Goal: Task Accomplishment & Management: Use online tool/utility

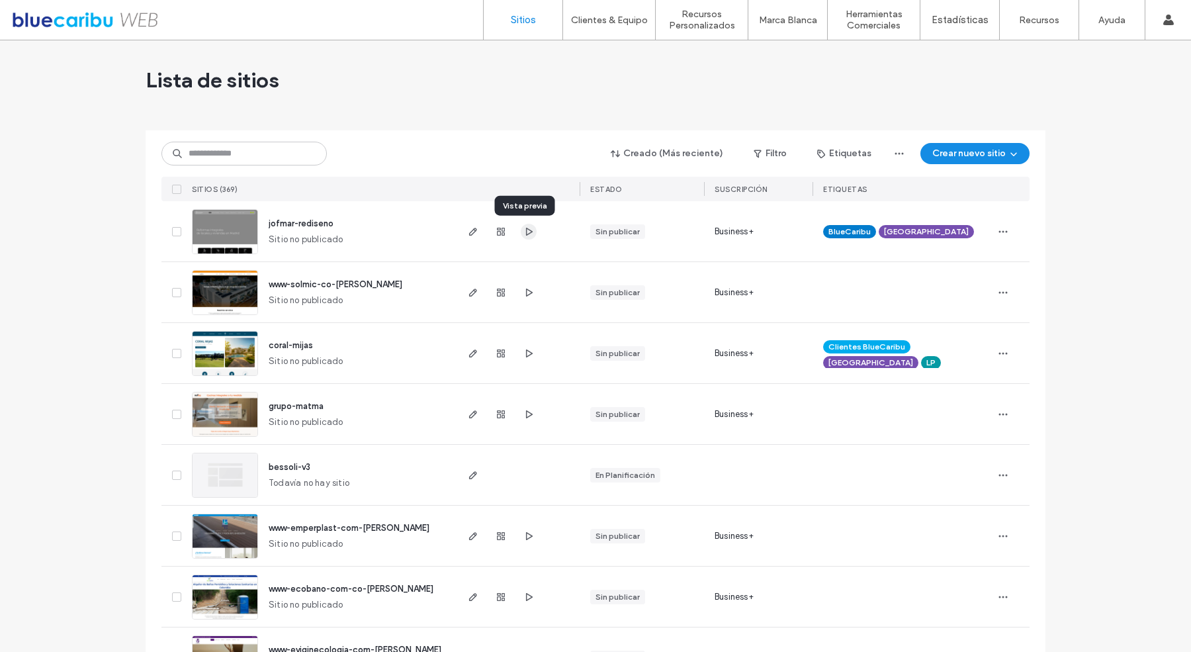
click at [527, 232] on use "button" at bounding box center [529, 231] width 7 height 8
click at [194, 155] on input at bounding box center [243, 154] width 165 height 24
type input "***"
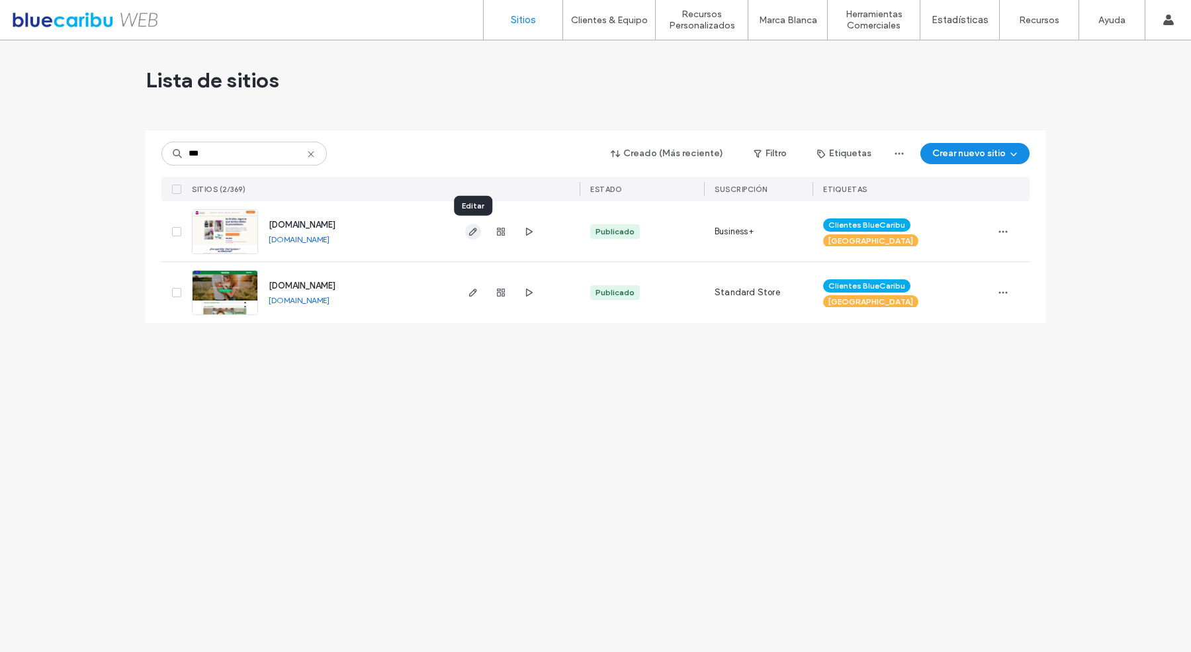
click at [469, 233] on use "button" at bounding box center [473, 232] width 8 height 8
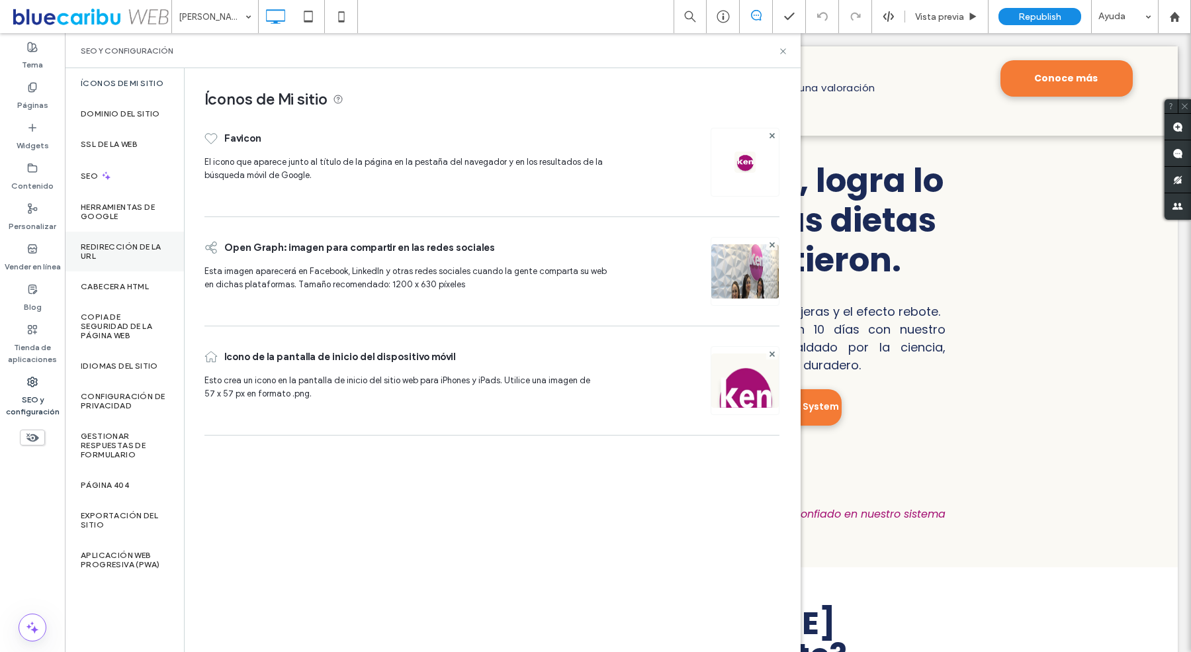
click at [124, 237] on div "Redirección de la URL" at bounding box center [124, 252] width 119 height 40
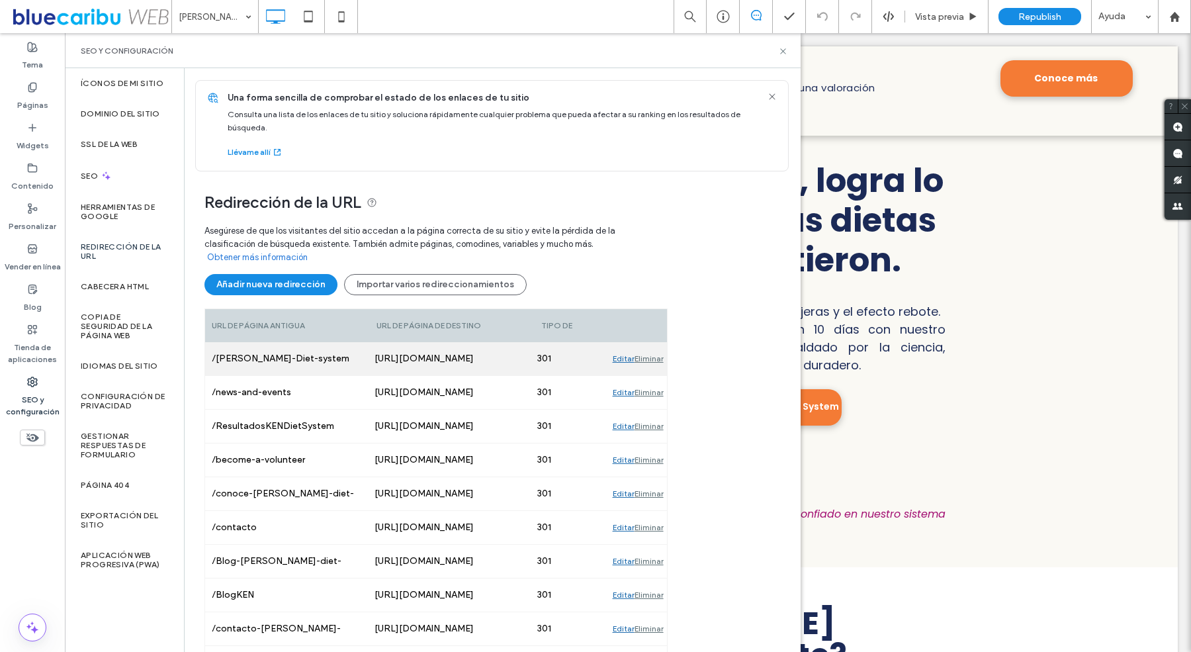
click at [544, 344] on div "301" at bounding box center [568, 358] width 75 height 33
click at [623, 344] on div "Editar" at bounding box center [624, 358] width 22 height 33
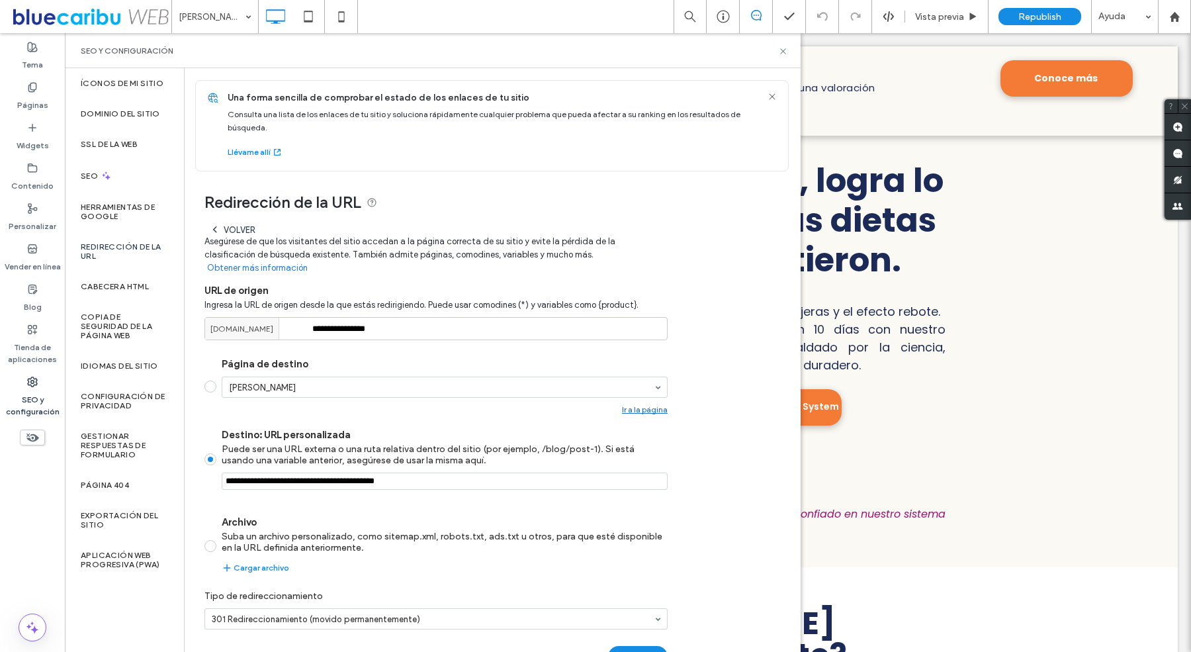
scroll to position [28, 0]
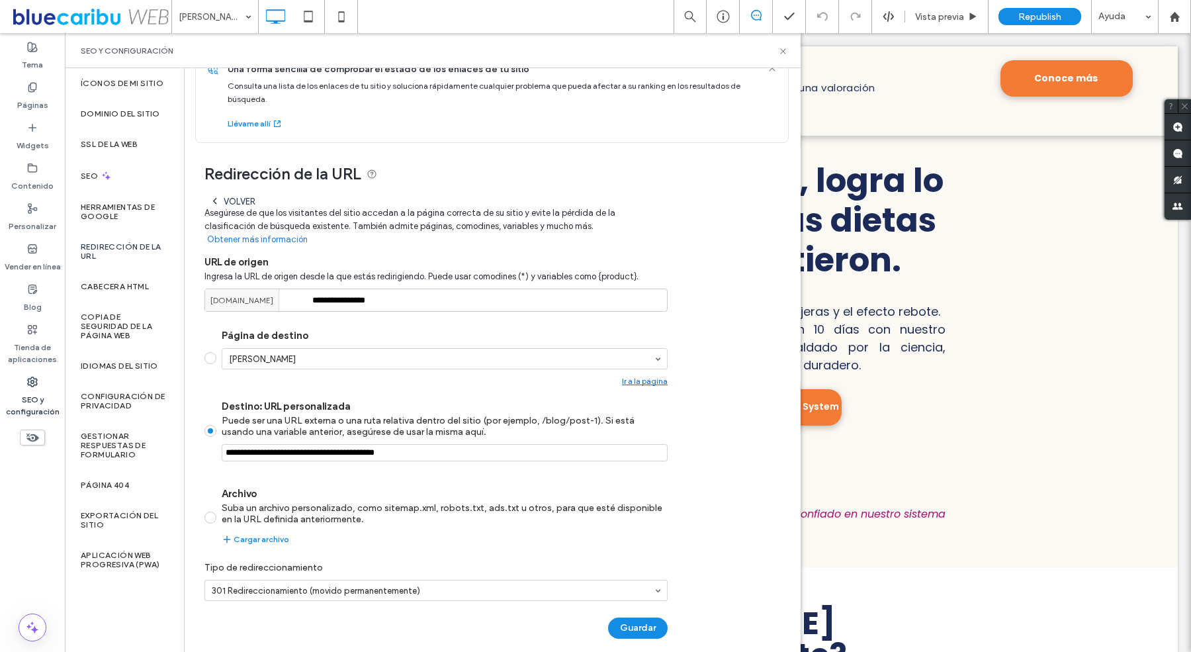
click at [464, 555] on label "Tipo de redireccionamiento" at bounding box center [435, 567] width 463 height 24
click at [470, 296] on input "**********" at bounding box center [435, 299] width 463 height 23
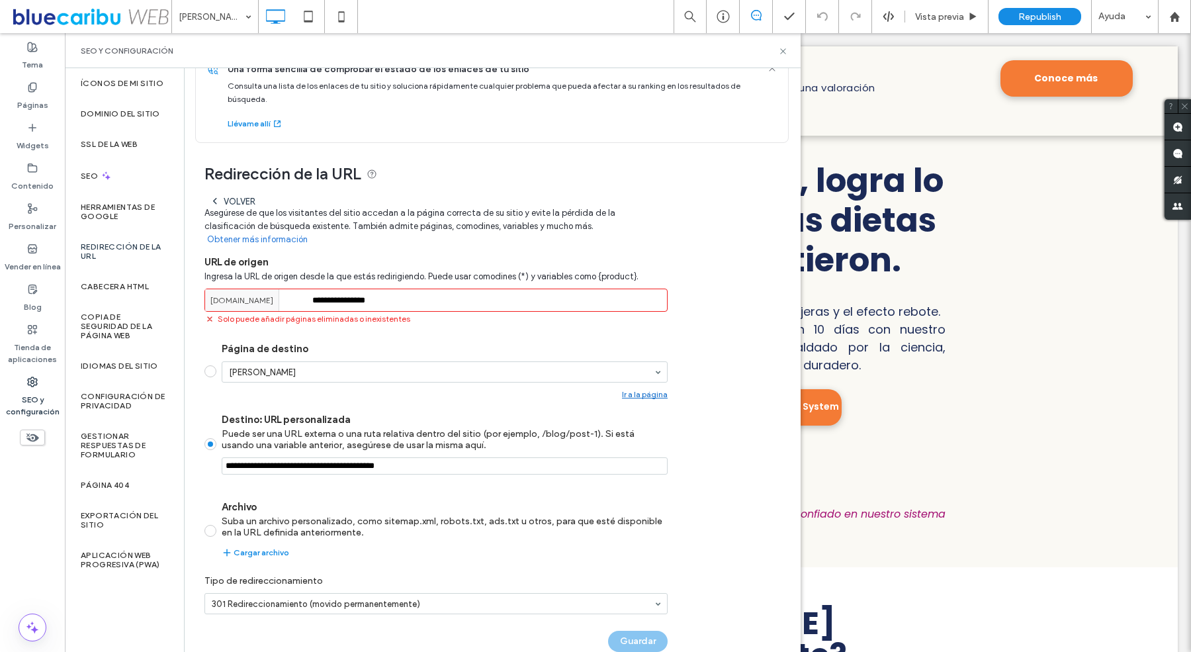
click at [261, 294] on span "[DOMAIN_NAME]" at bounding box center [241, 300] width 63 height 12
copy div
click at [403, 289] on input "**********" at bounding box center [435, 299] width 463 height 23
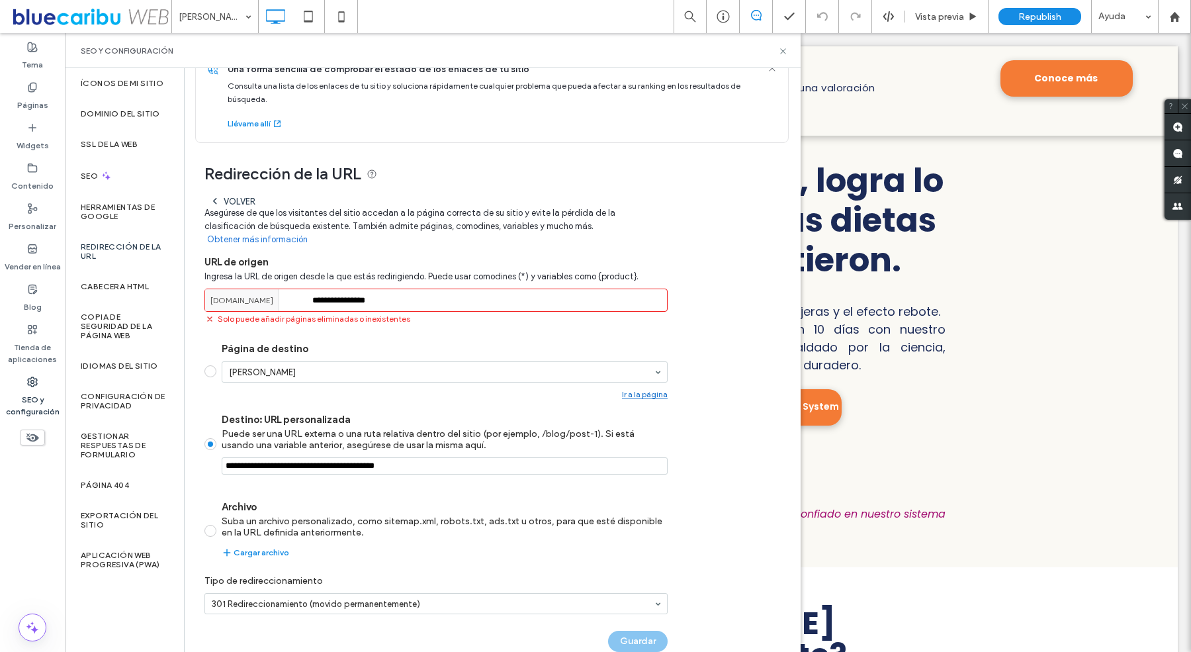
click at [403, 289] on input "**********" at bounding box center [435, 299] width 463 height 23
click at [513, 162] on div "**********" at bounding box center [487, 404] width 605 height 522
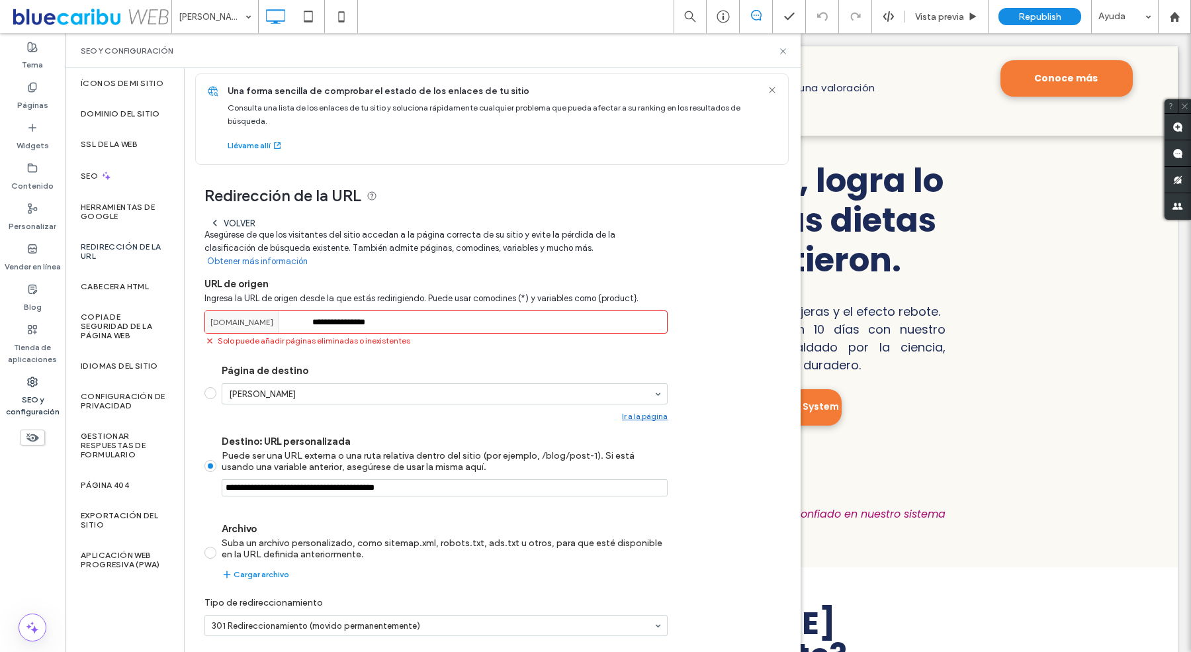
scroll to position [0, 0]
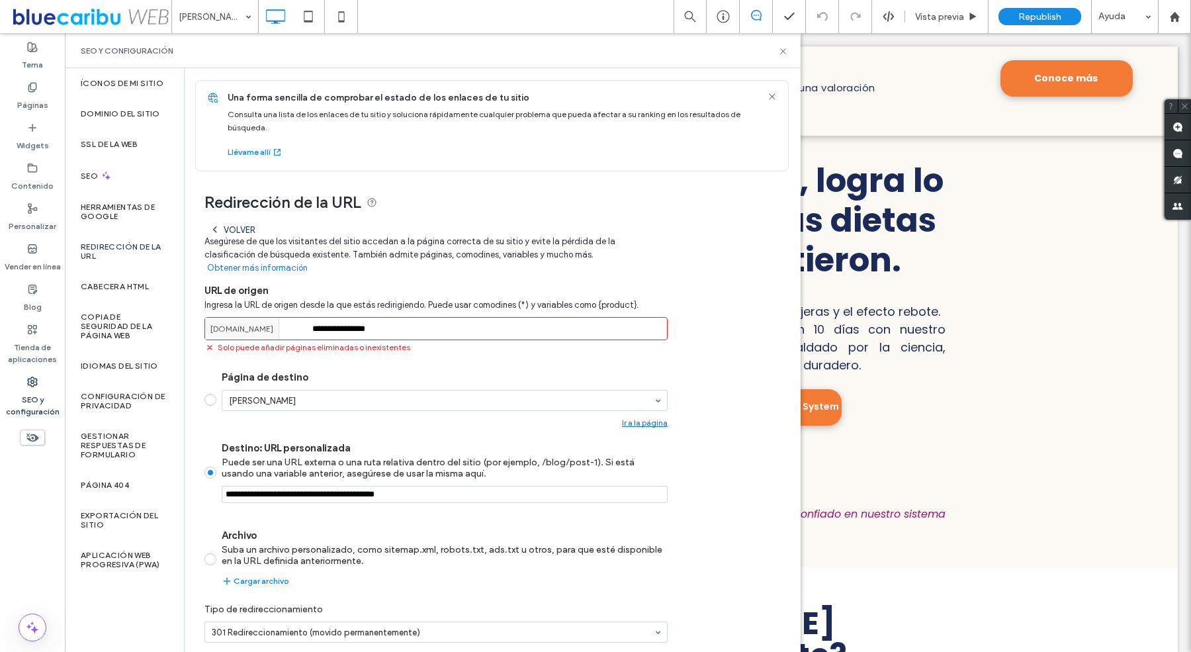
click at [237, 234] on div "Volver" at bounding box center [233, 229] width 46 height 11
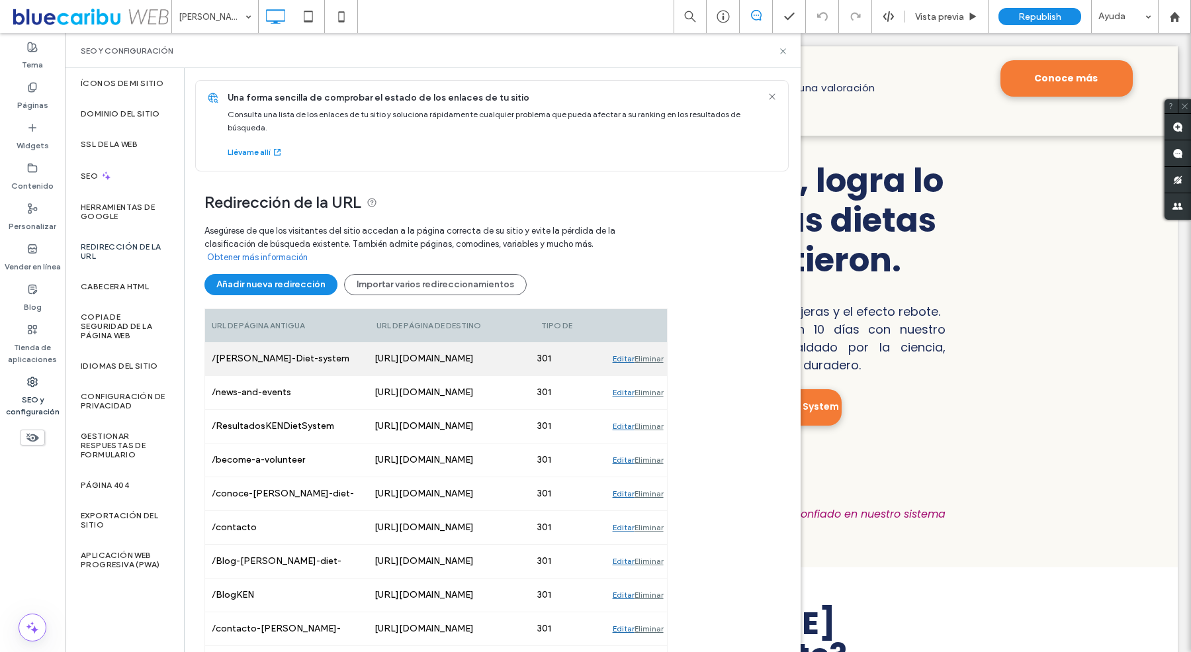
scroll to position [58, 0]
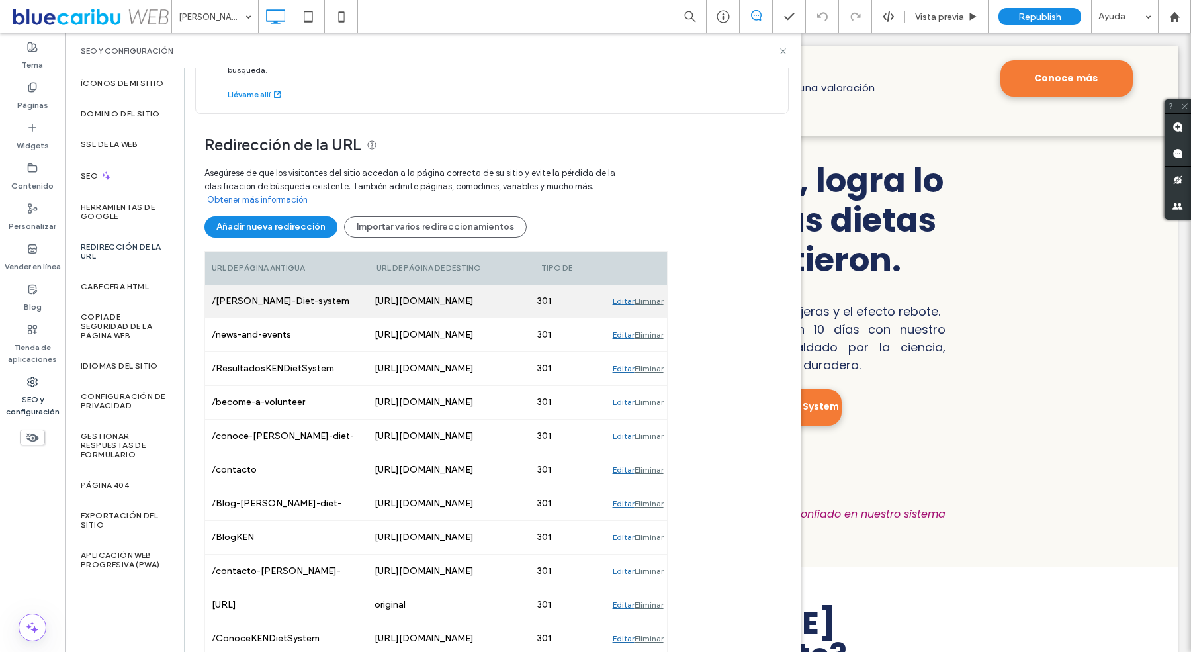
click at [618, 284] on div "Editar" at bounding box center [624, 300] width 22 height 33
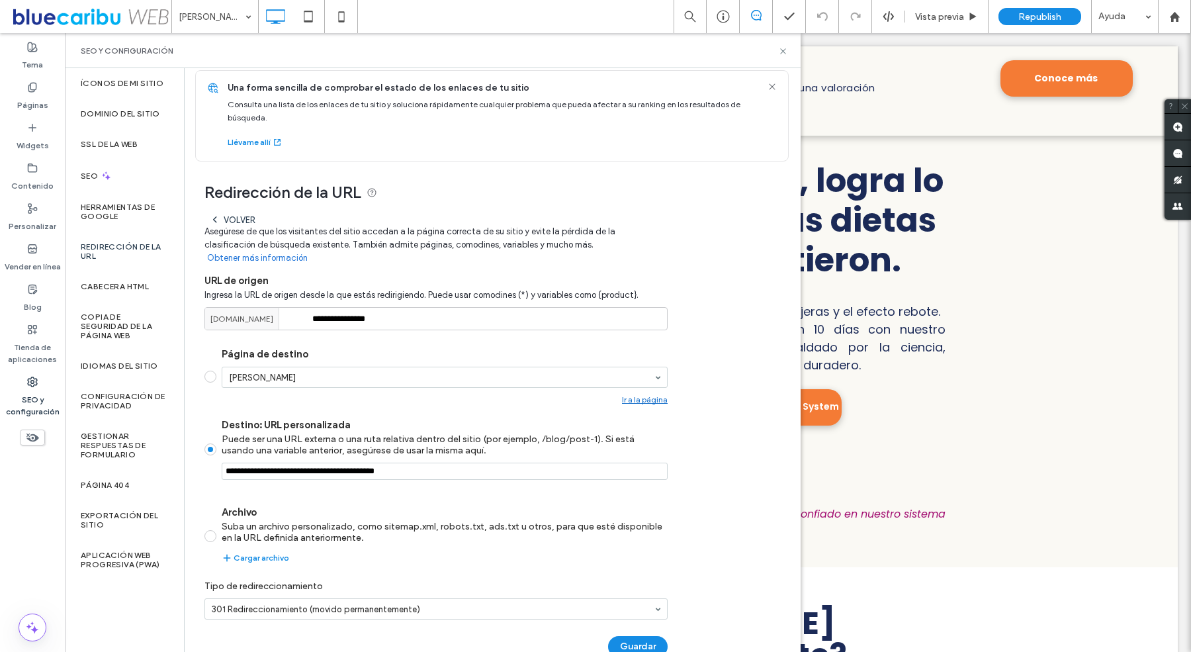
scroll to position [28, 0]
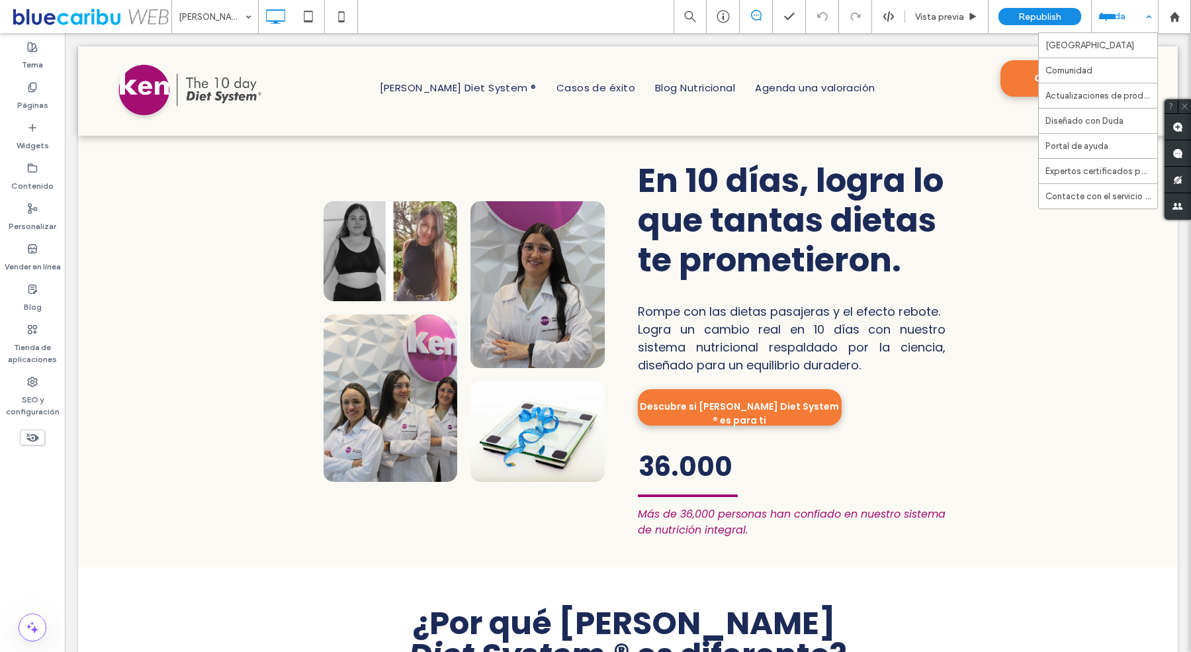
click at [1137, 17] on div "Ayuda" at bounding box center [1124, 16] width 66 height 33
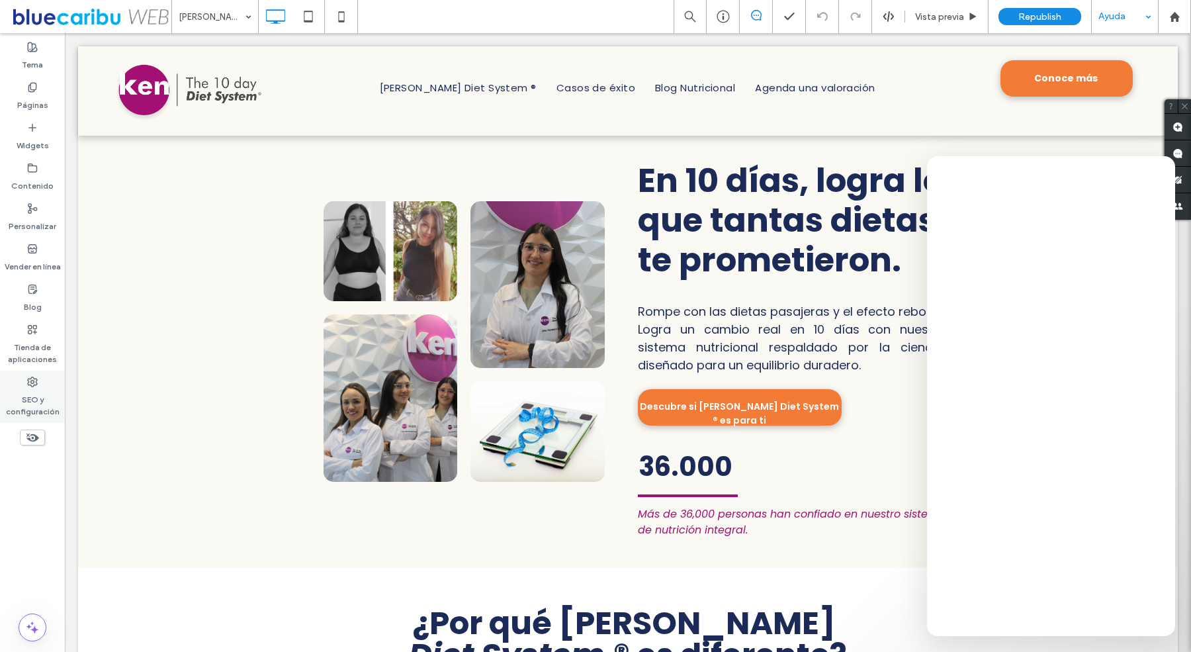
click at [27, 390] on label "SEO y configuración" at bounding box center [32, 402] width 65 height 30
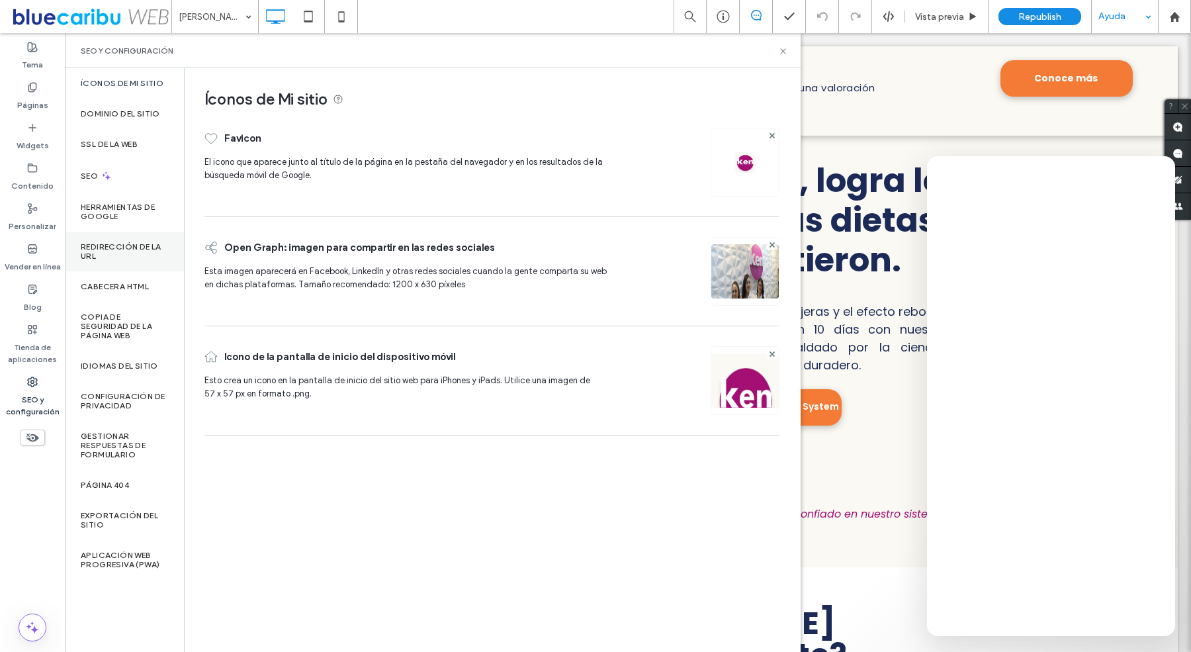
click at [124, 253] on label "Redirección de la URL" at bounding box center [124, 251] width 87 height 19
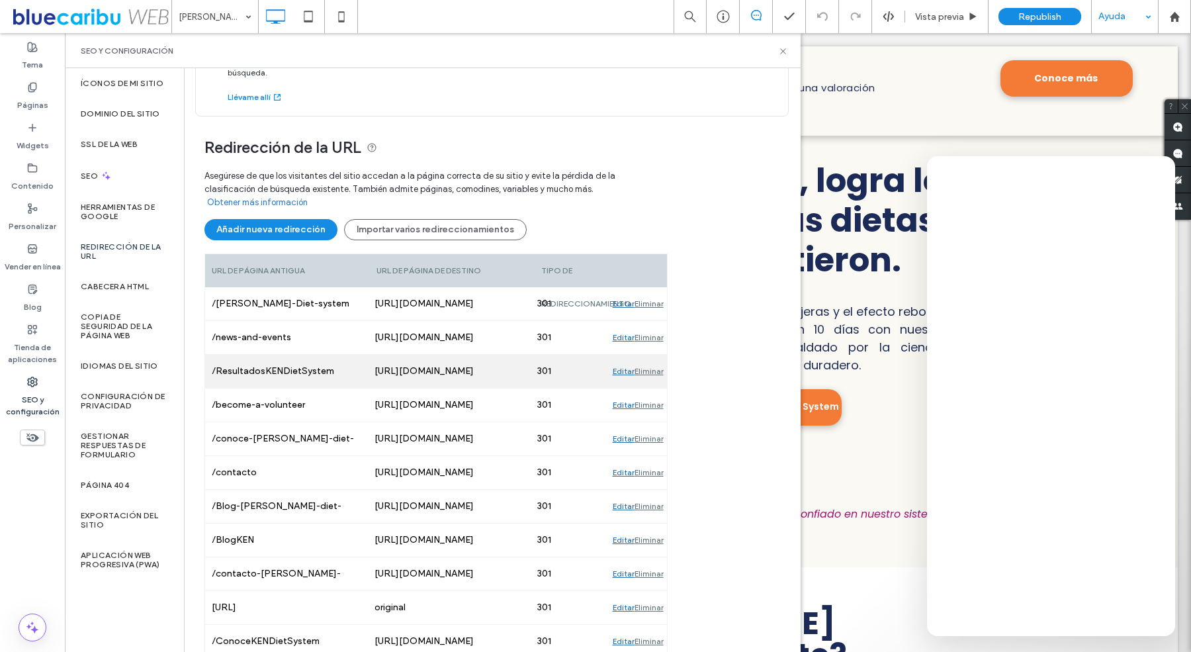
scroll to position [58, 0]
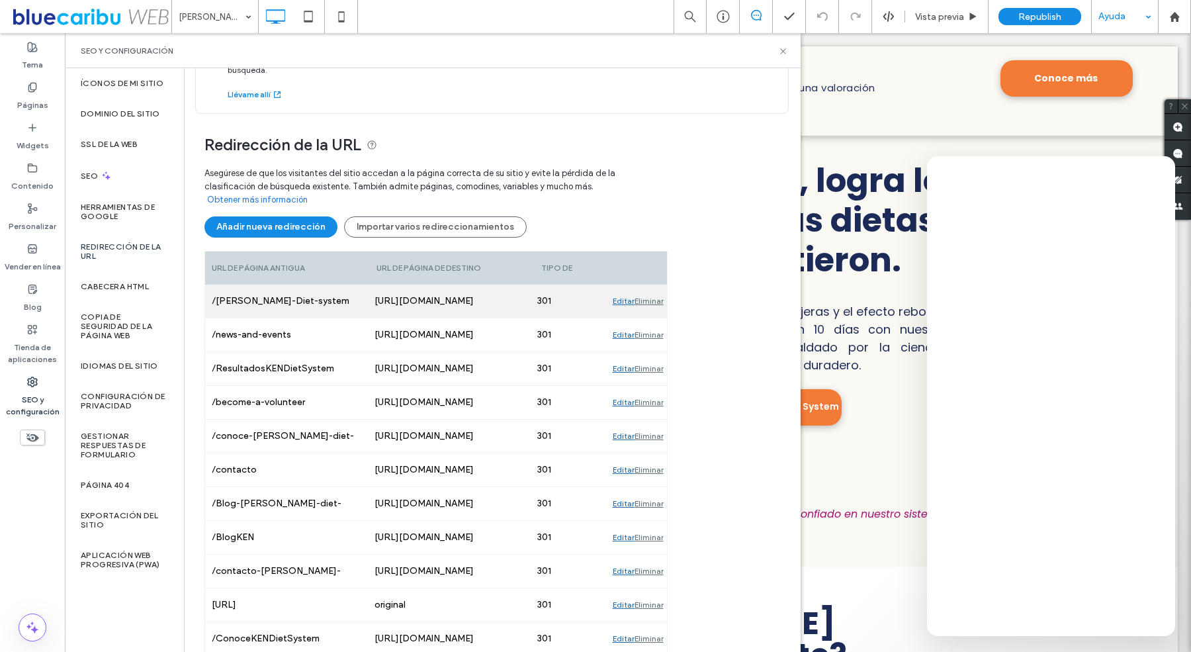
click at [624, 287] on div "Editar" at bounding box center [624, 300] width 22 height 33
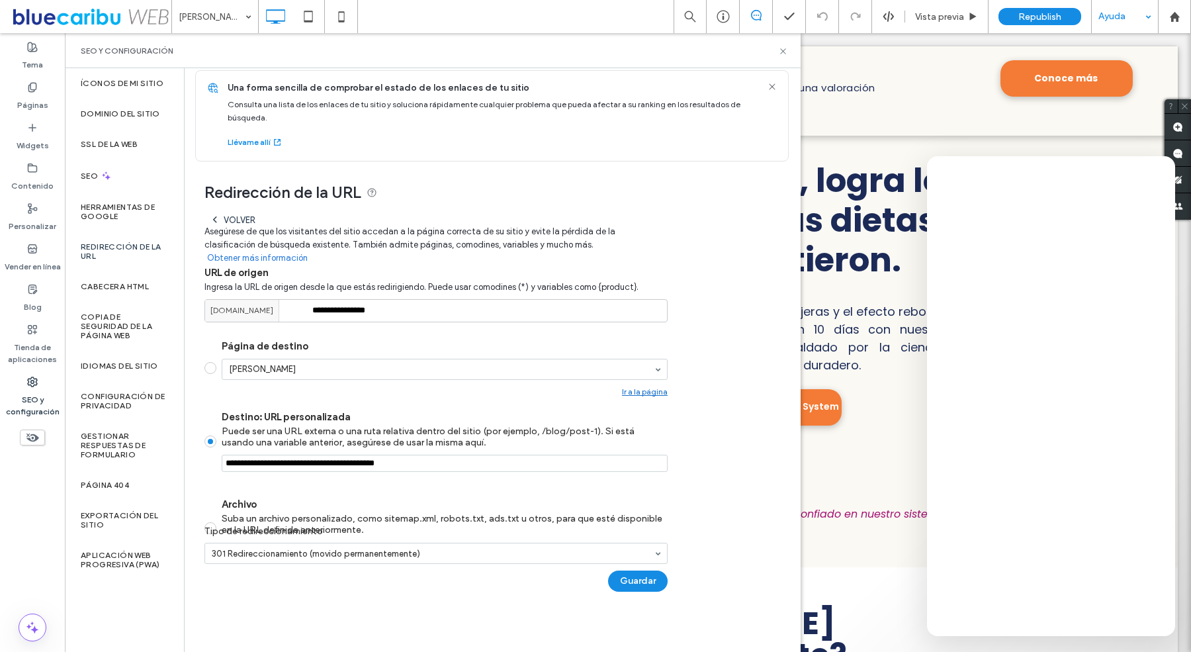
scroll to position [28, 0]
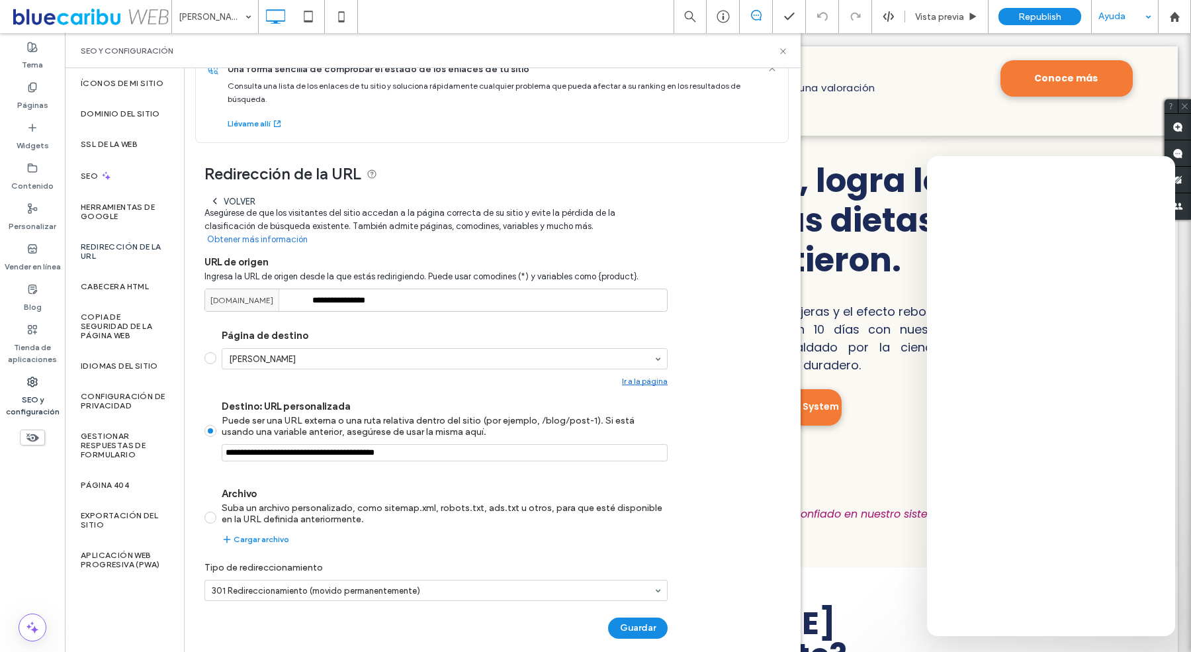
click at [210, 352] on span at bounding box center [210, 358] width 12 height 12
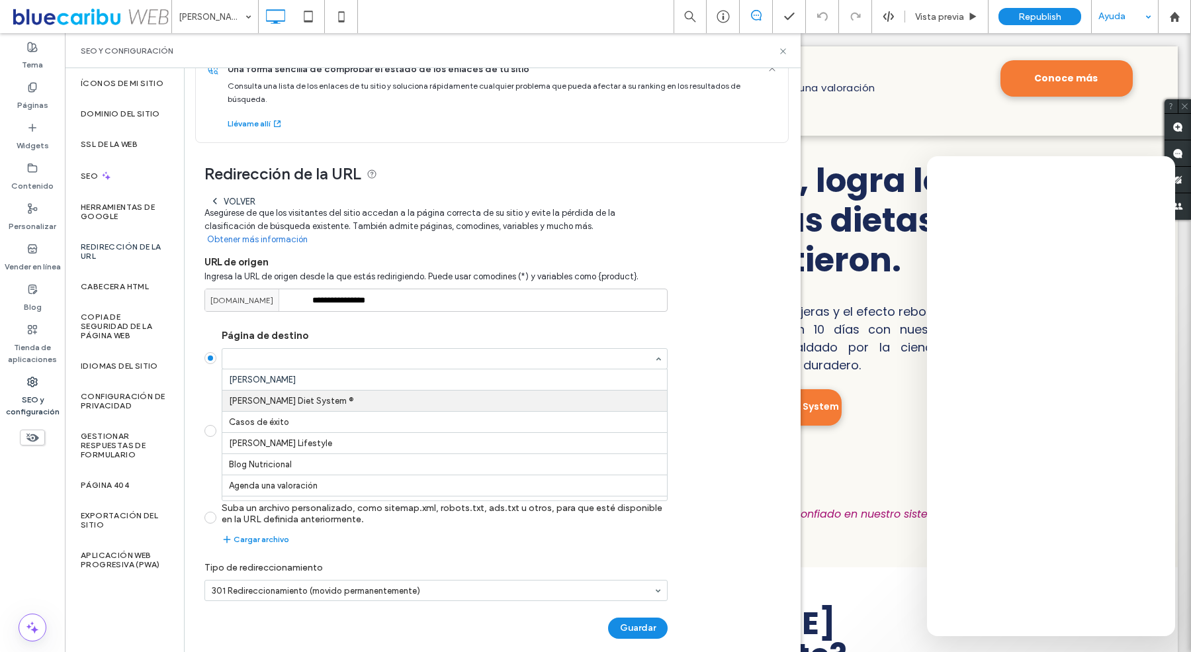
click at [204, 370] on label "Página de destino Inicio Ken KEN Diet System ® Casos de éxito KEN Lifestyle Blo…" at bounding box center [435, 357] width 463 height 56
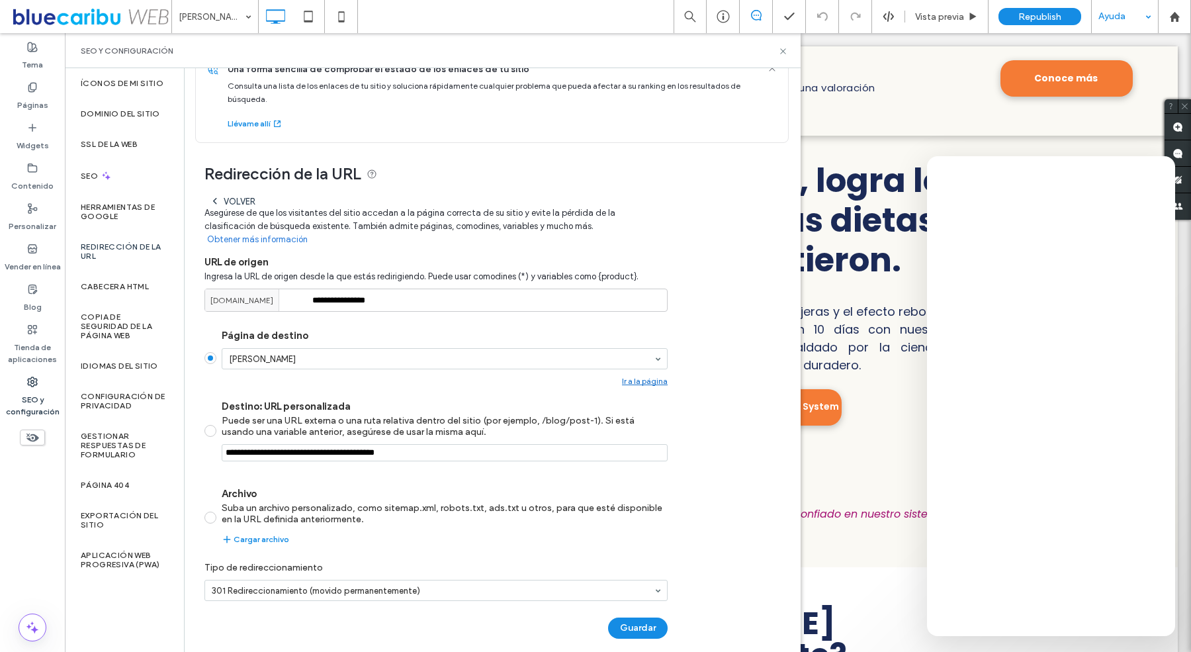
click at [209, 425] on span at bounding box center [210, 431] width 12 height 12
type input "**********"
click at [782, 50] on use at bounding box center [782, 50] width 5 height 5
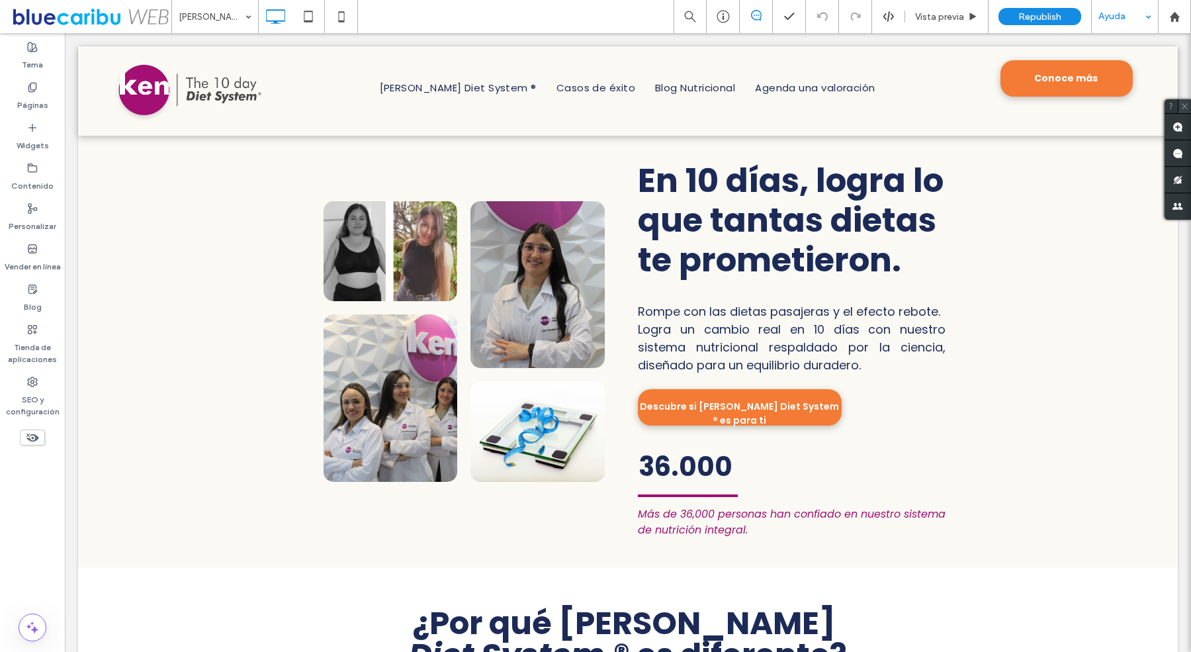
click at [1186, 108] on use at bounding box center [1184, 106] width 6 height 6
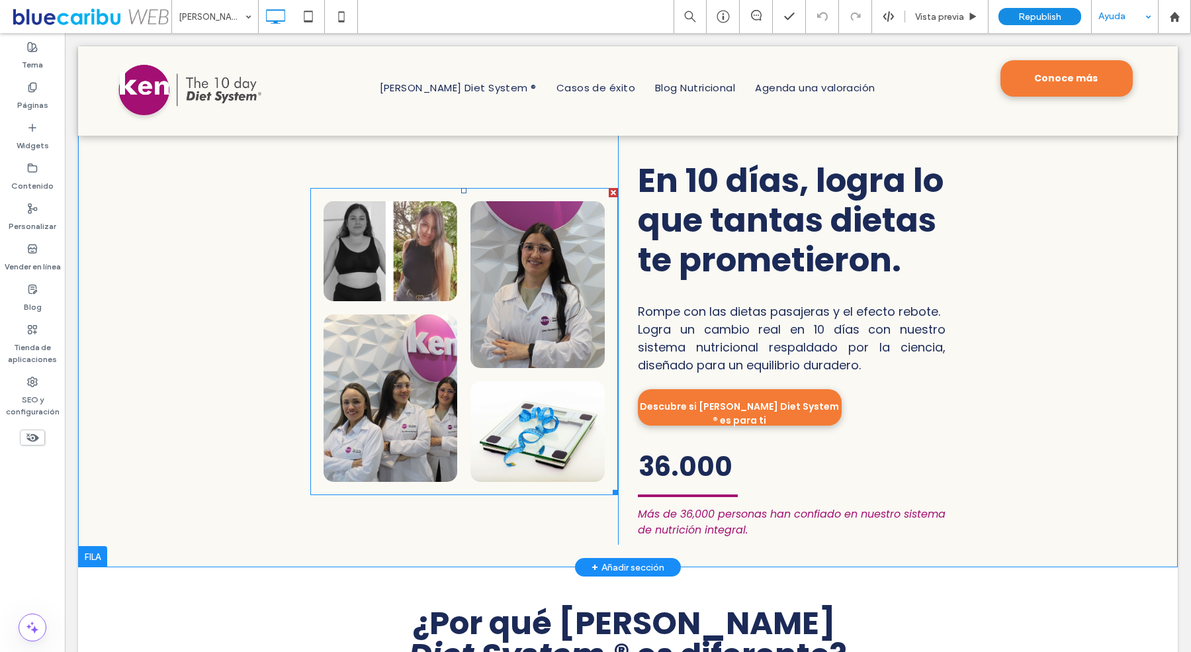
click at [411, 337] on link at bounding box center [390, 397] width 134 height 167
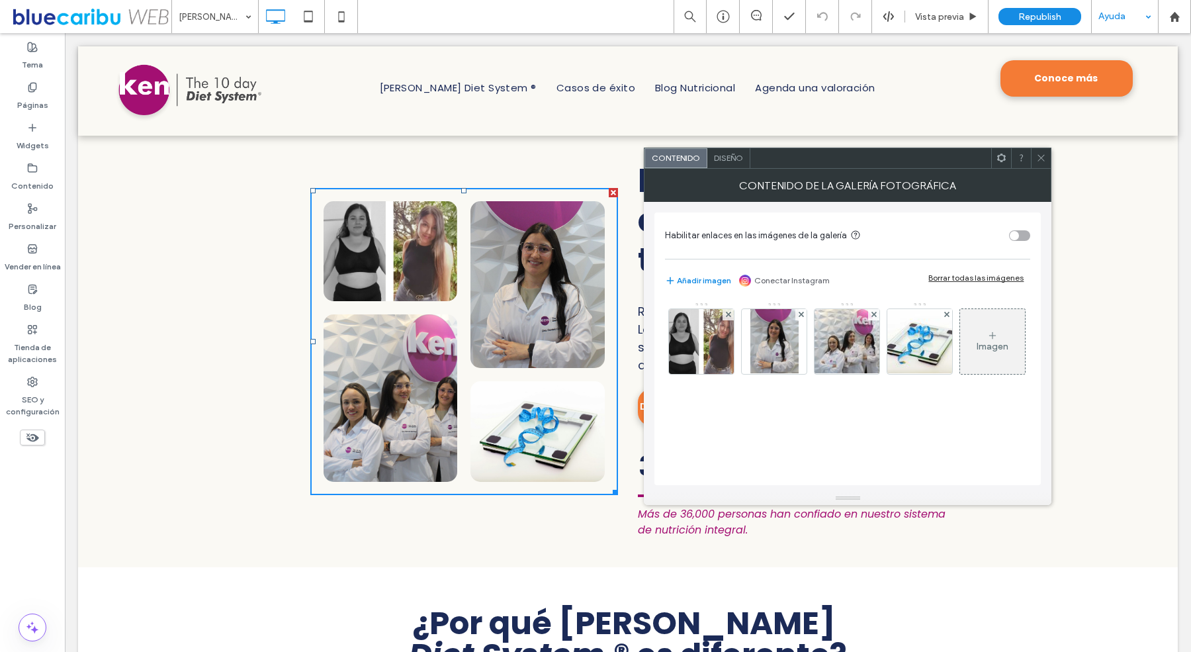
click at [1001, 159] on icon at bounding box center [1001, 158] width 10 height 10
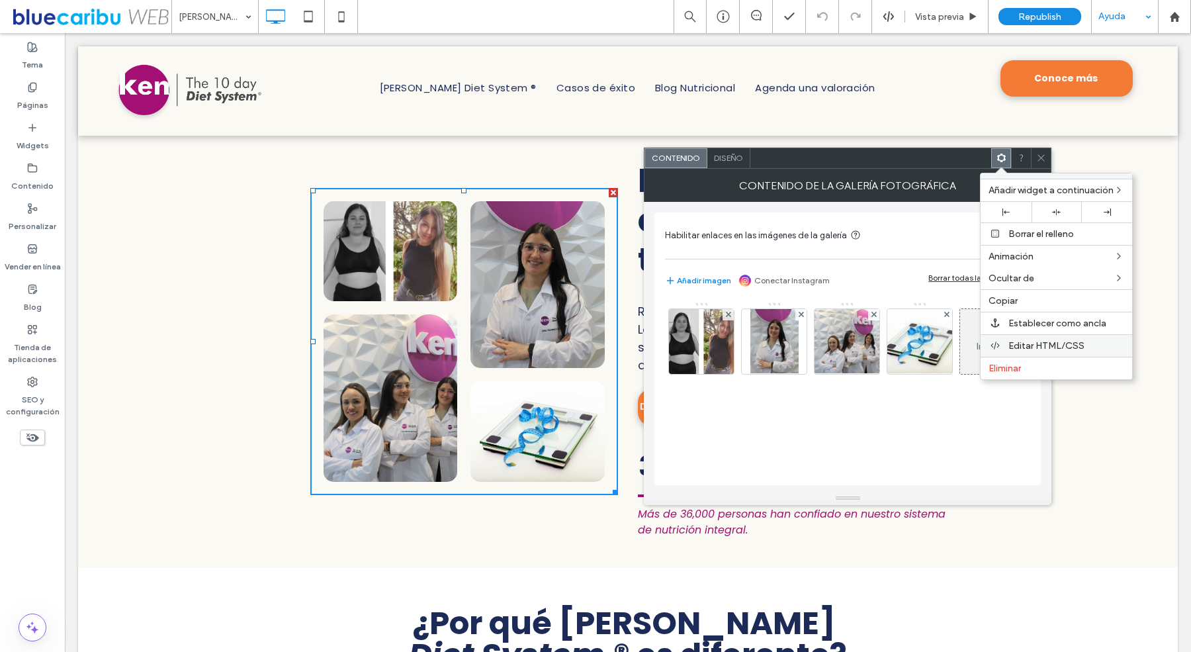
click at [1060, 347] on span "Editar HTML/CSS" at bounding box center [1046, 345] width 76 height 11
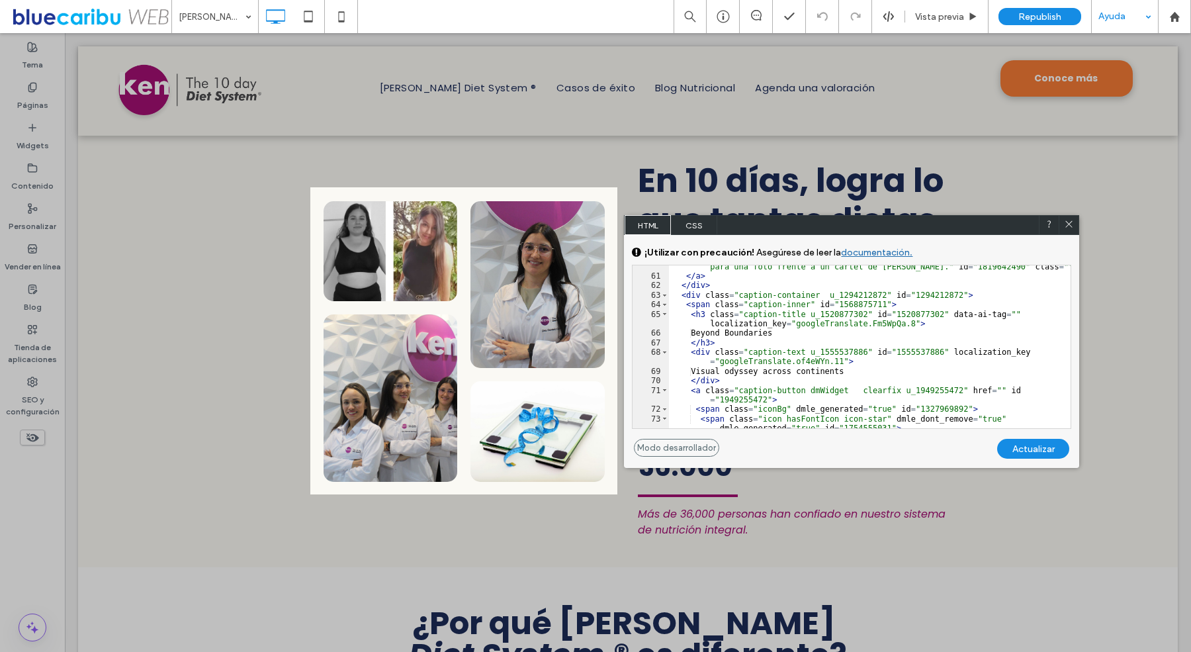
scroll to position [840, 0]
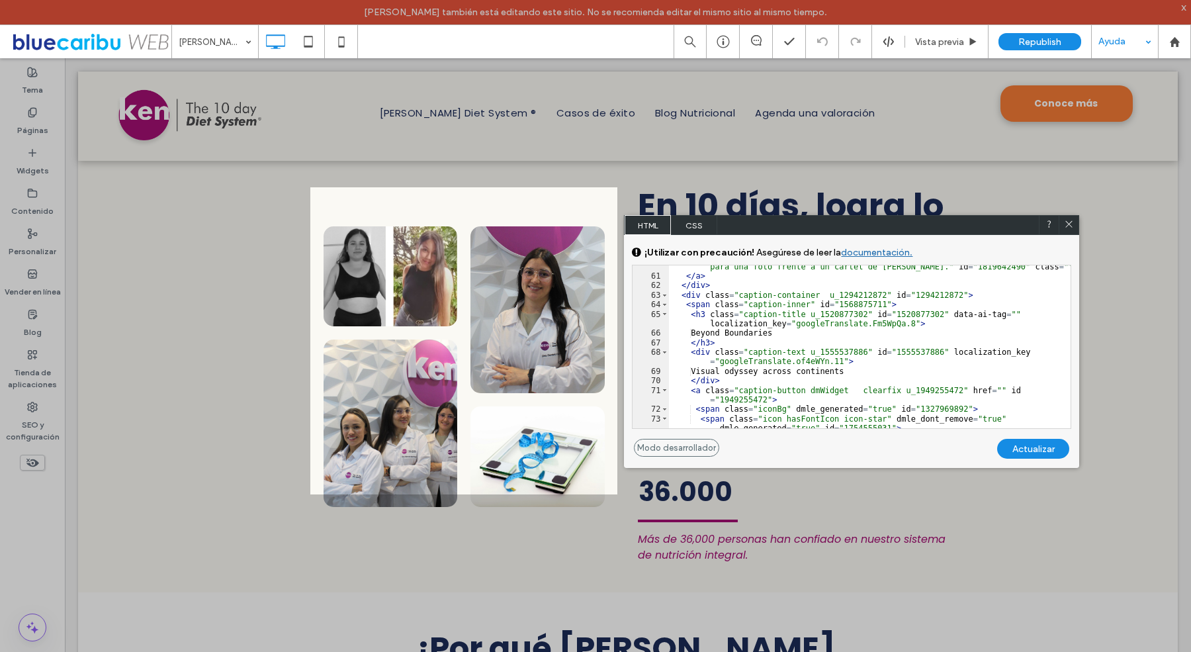
click at [83, 124] on div at bounding box center [155, 326] width 310 height 652
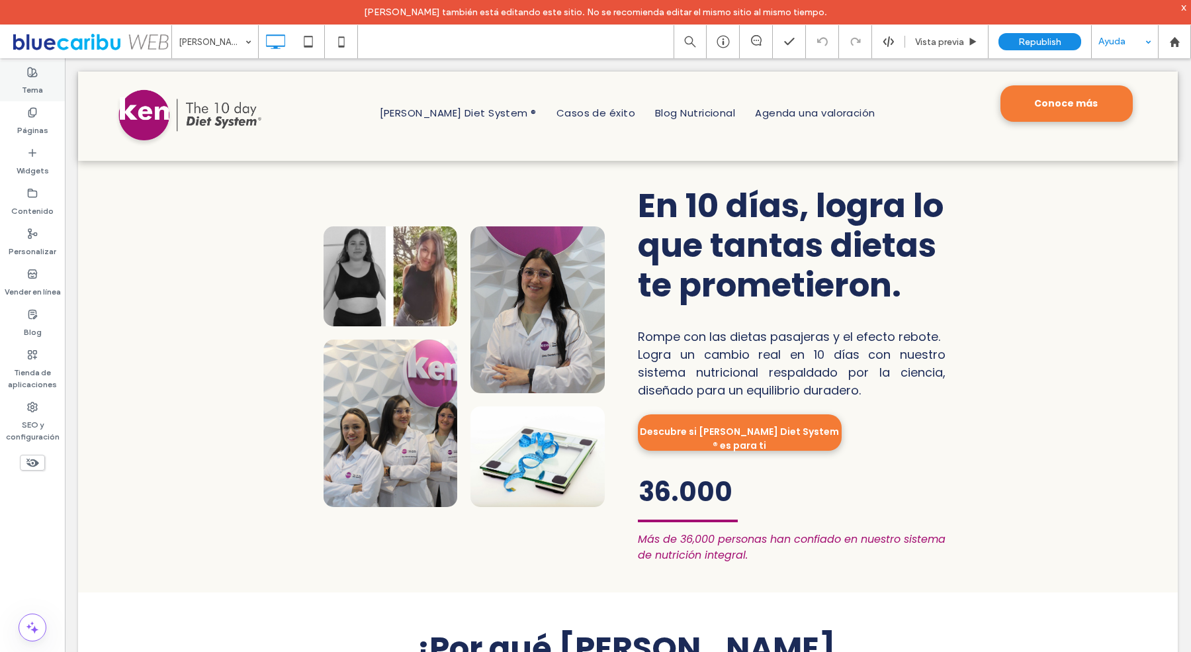
click at [26, 83] on label "Tema" at bounding box center [32, 86] width 21 height 19
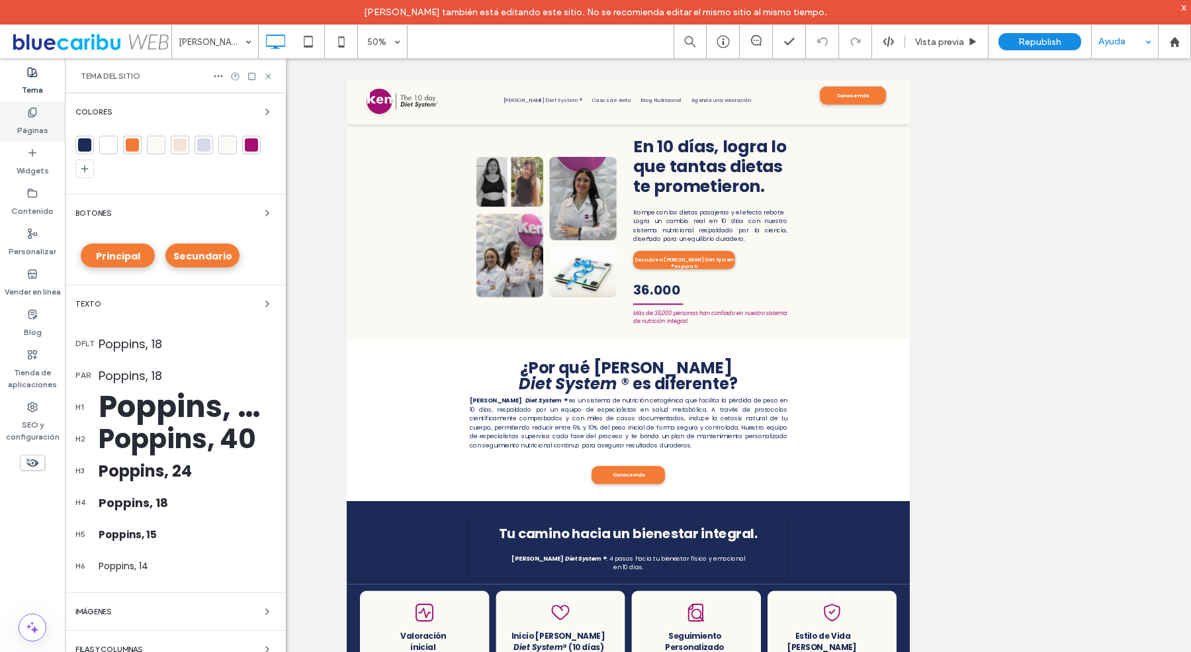
click at [39, 120] on label "Páginas" at bounding box center [32, 127] width 31 height 19
click at [24, 120] on label "Páginas" at bounding box center [32, 127] width 31 height 19
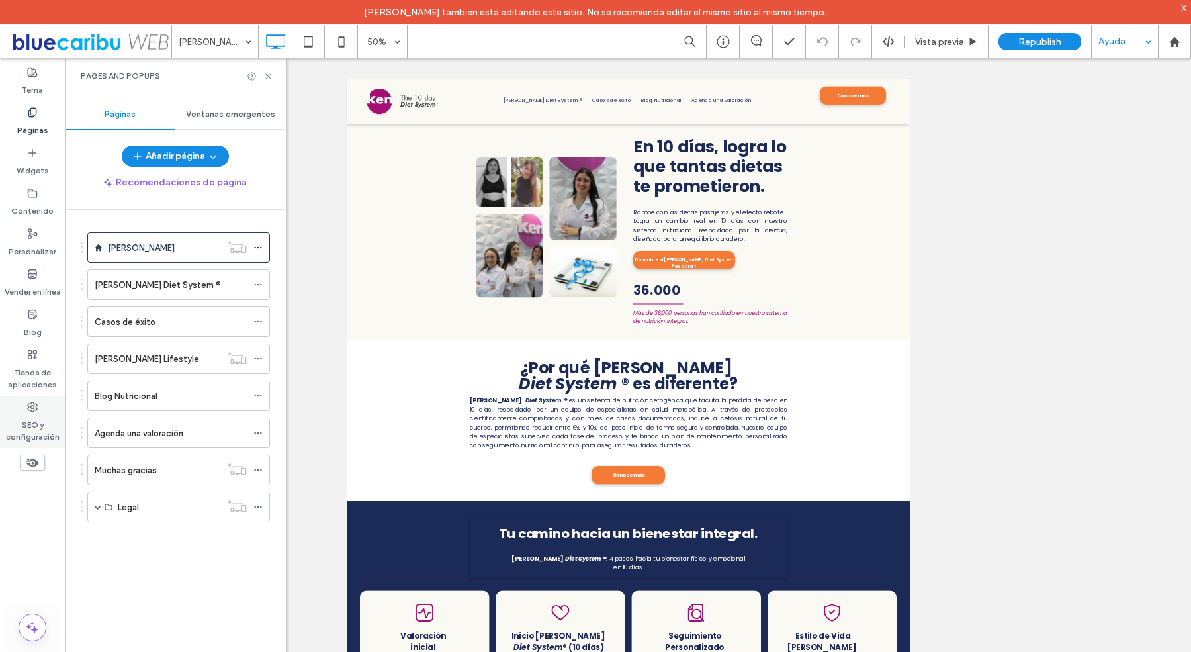
click at [48, 427] on label "SEO y configuración" at bounding box center [32, 427] width 65 height 30
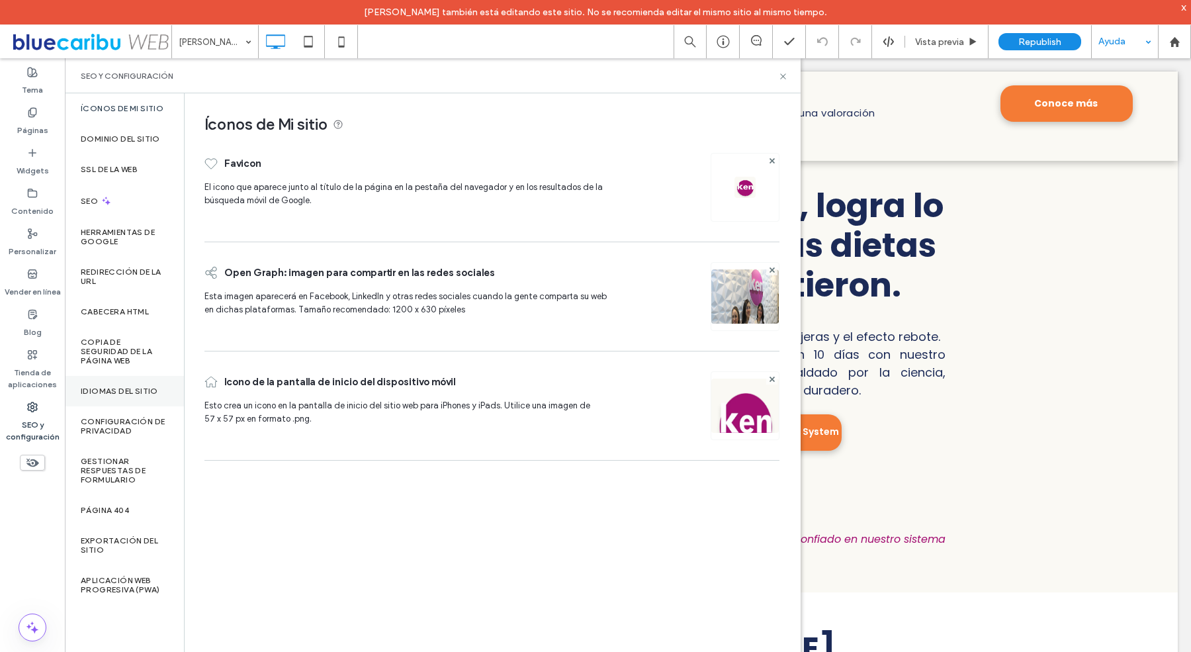
click at [158, 393] on div "Idiomas del sitio" at bounding box center [124, 391] width 119 height 30
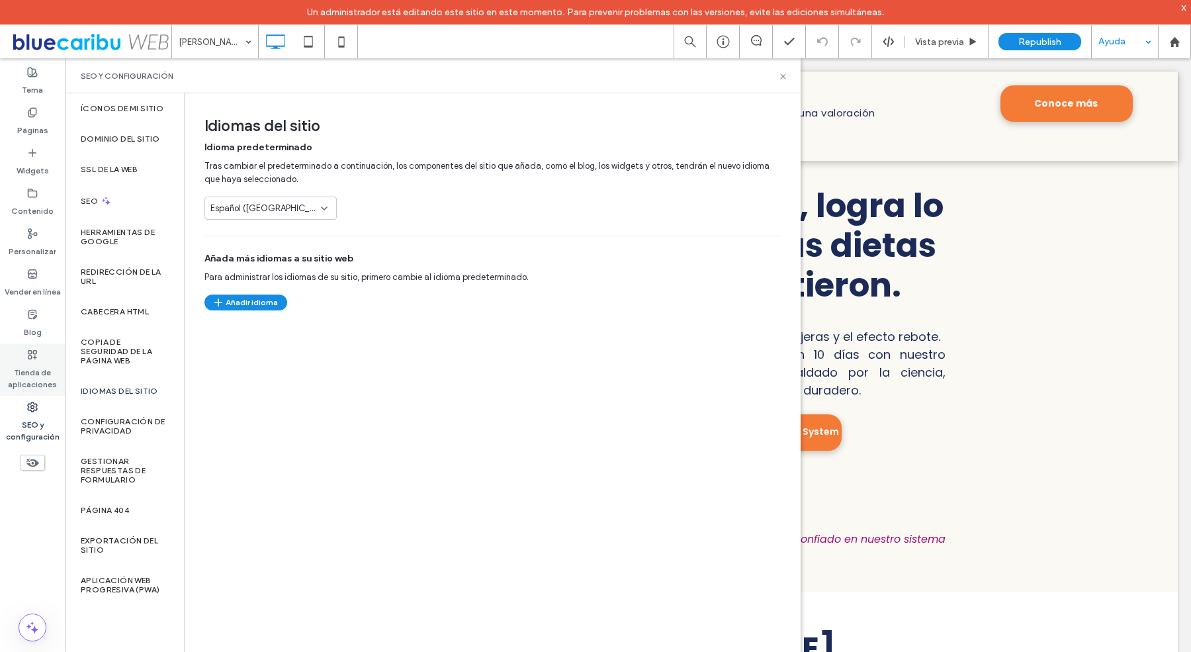
click at [37, 355] on icon at bounding box center [32, 354] width 11 height 11
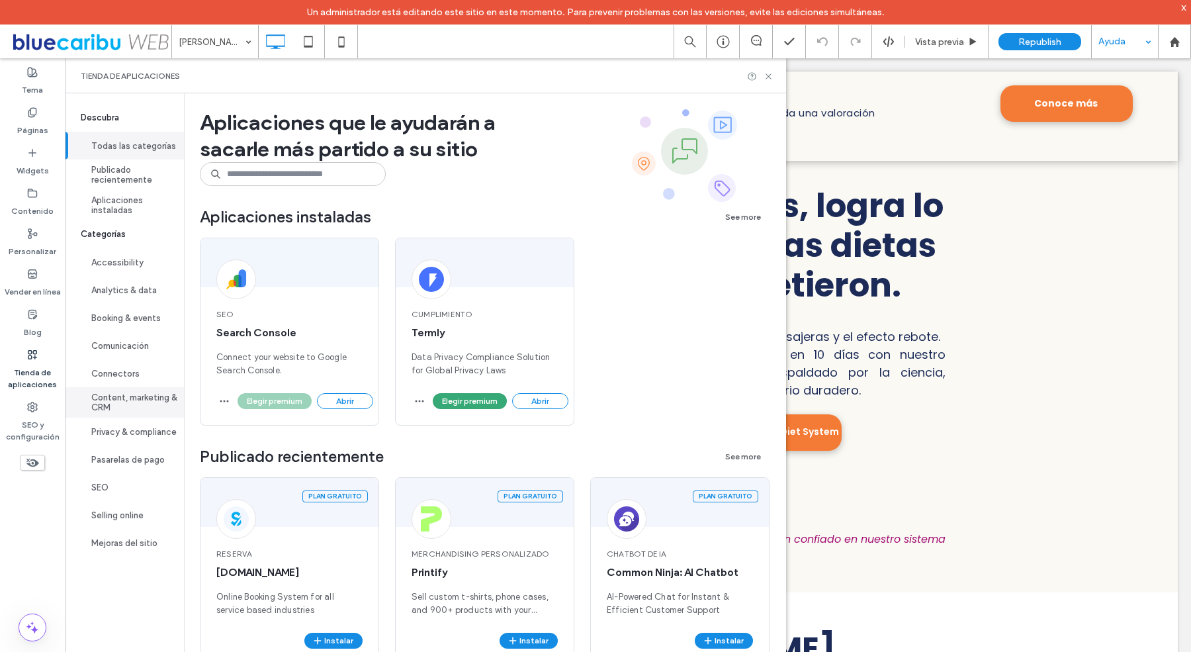
click at [153, 394] on button "Content, marketing & CRM" at bounding box center [124, 402] width 119 height 30
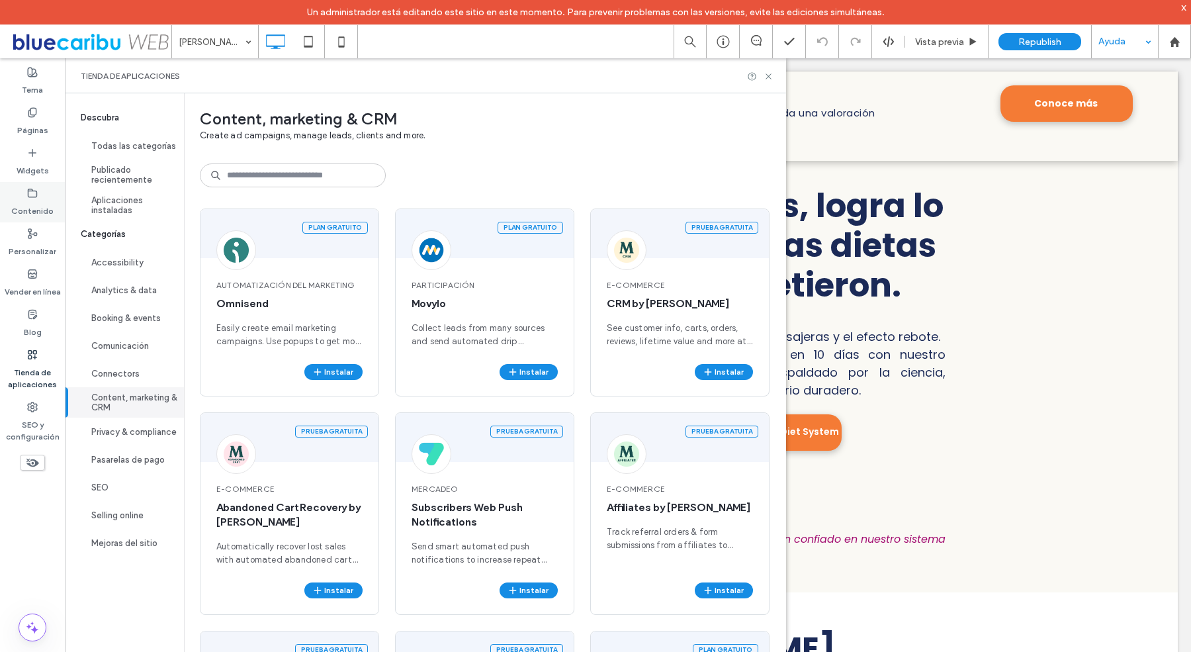
click at [32, 191] on icon at bounding box center [32, 193] width 11 height 11
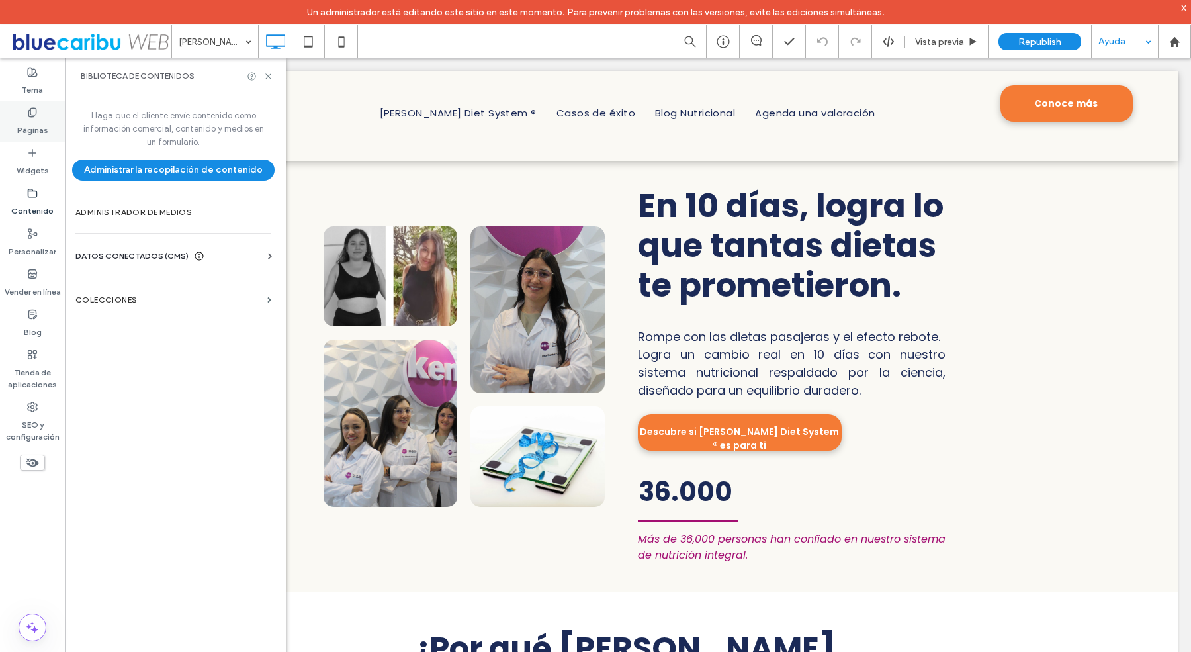
click at [34, 108] on use at bounding box center [31, 112] width 7 height 9
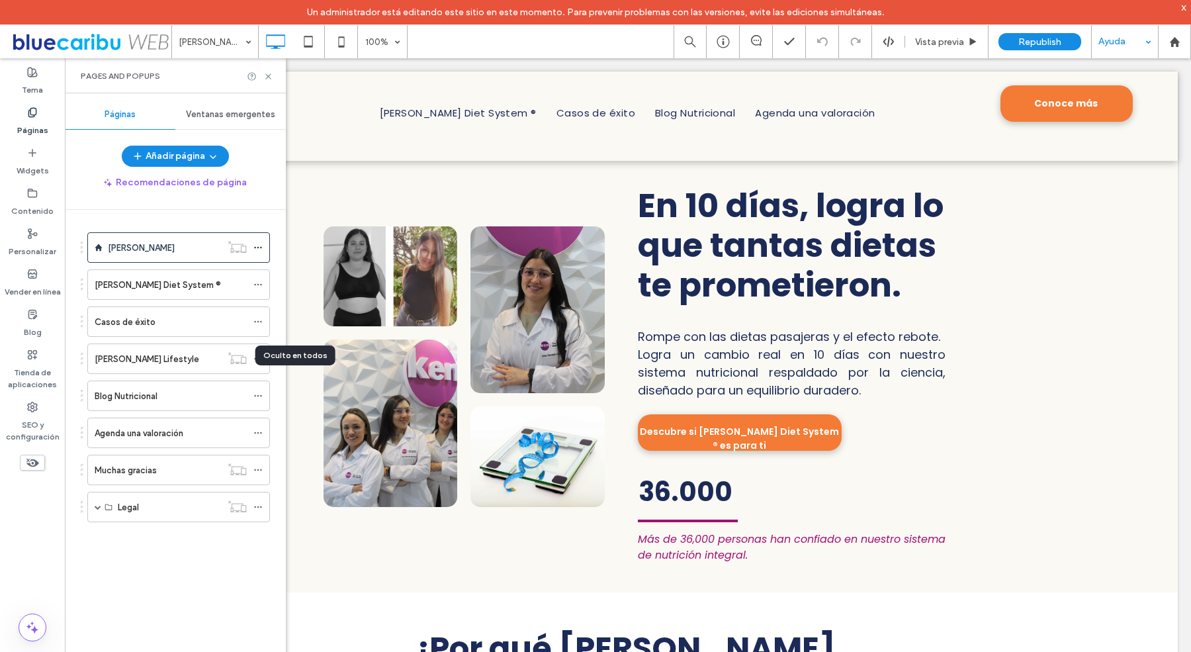
click at [259, 355] on div "Oculto en todos" at bounding box center [295, 355] width 80 height 20
click at [275, 454] on div "Inicio Ken KEN Diet System ® Casos de éxito KEN Lifestyle Blog Nutricional Agen…" at bounding box center [183, 440] width 205 height 460
click at [257, 355] on icon at bounding box center [257, 358] width 9 height 9
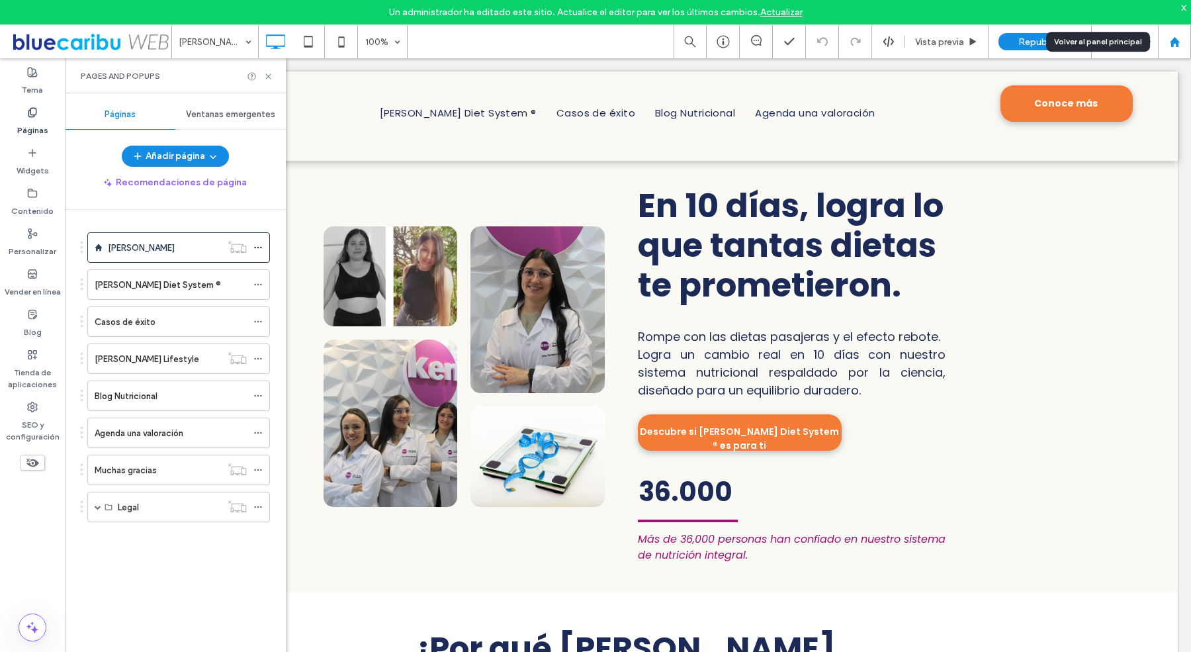
click at [1173, 45] on icon at bounding box center [1174, 41] width 11 height 11
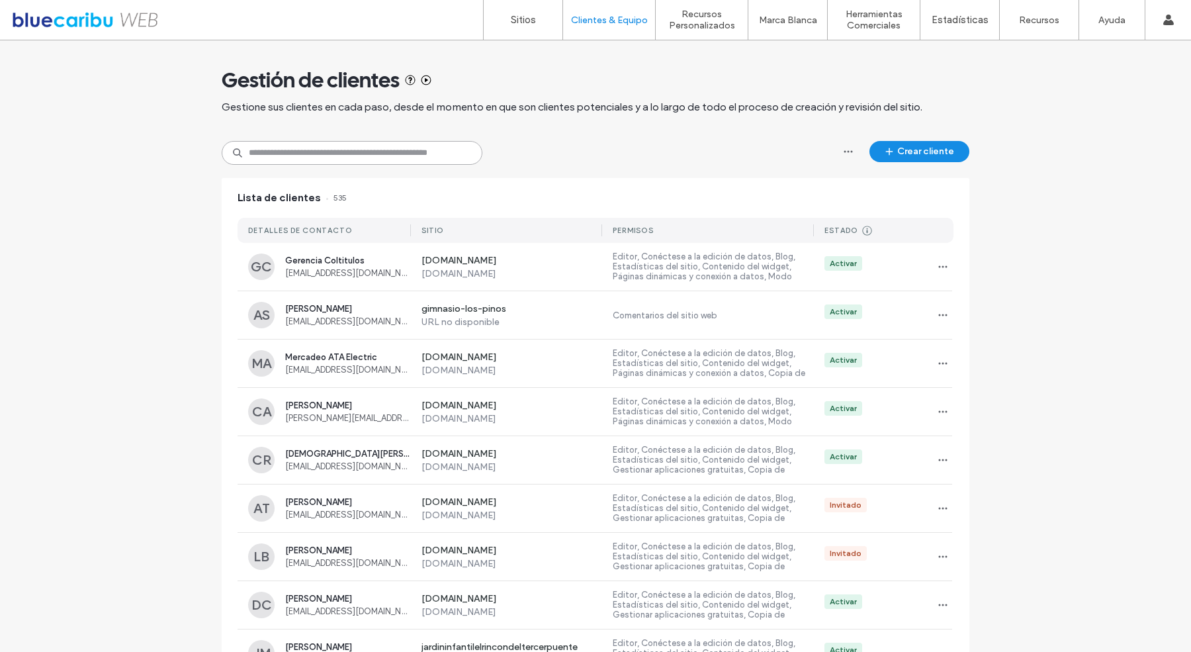
click at [269, 153] on input at bounding box center [352, 153] width 261 height 24
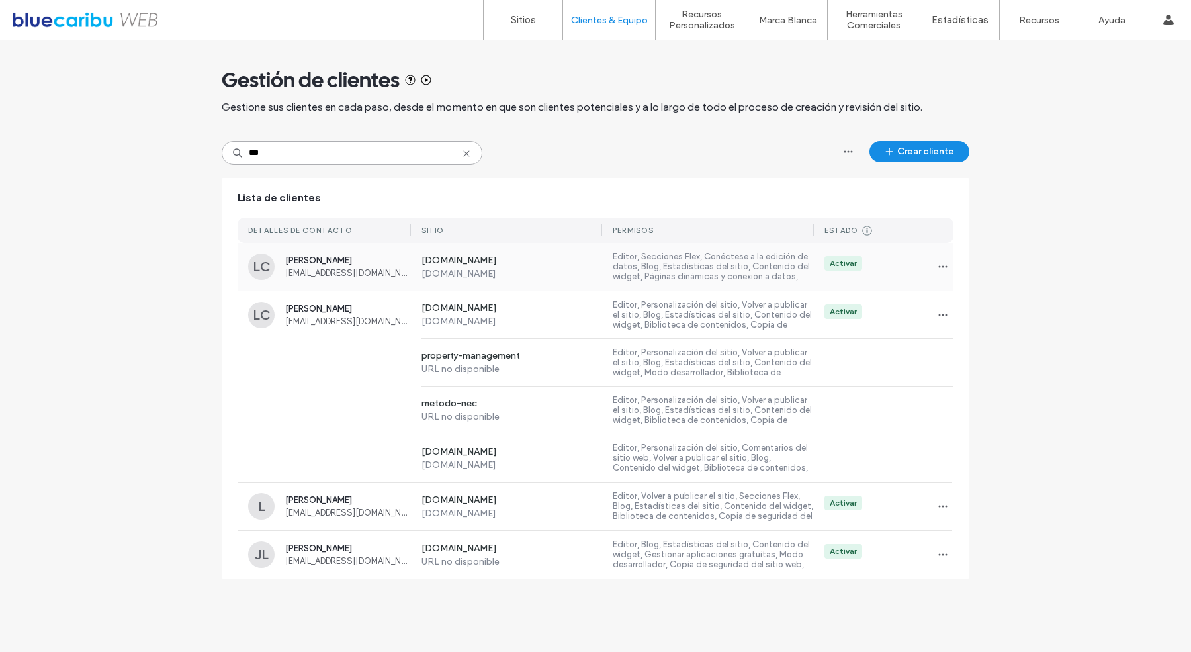
type input "***"
click at [583, 271] on label "[DOMAIN_NAME]" at bounding box center [511, 273] width 181 height 11
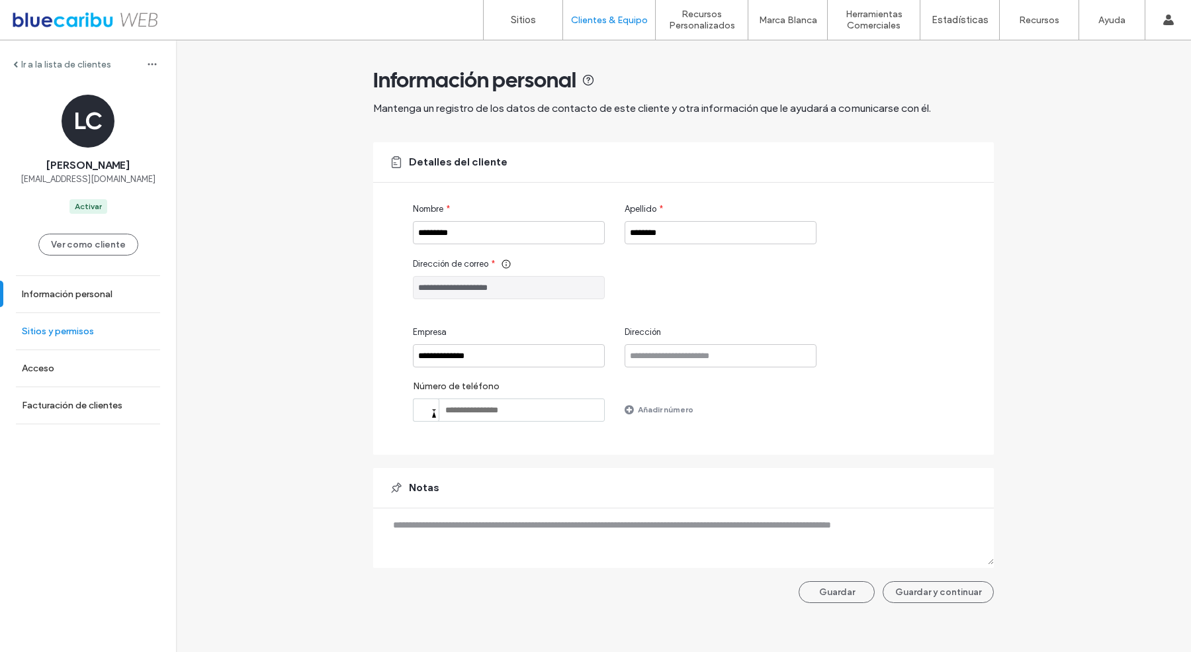
click at [77, 331] on label "Sitios y permisos" at bounding box center [58, 330] width 72 height 11
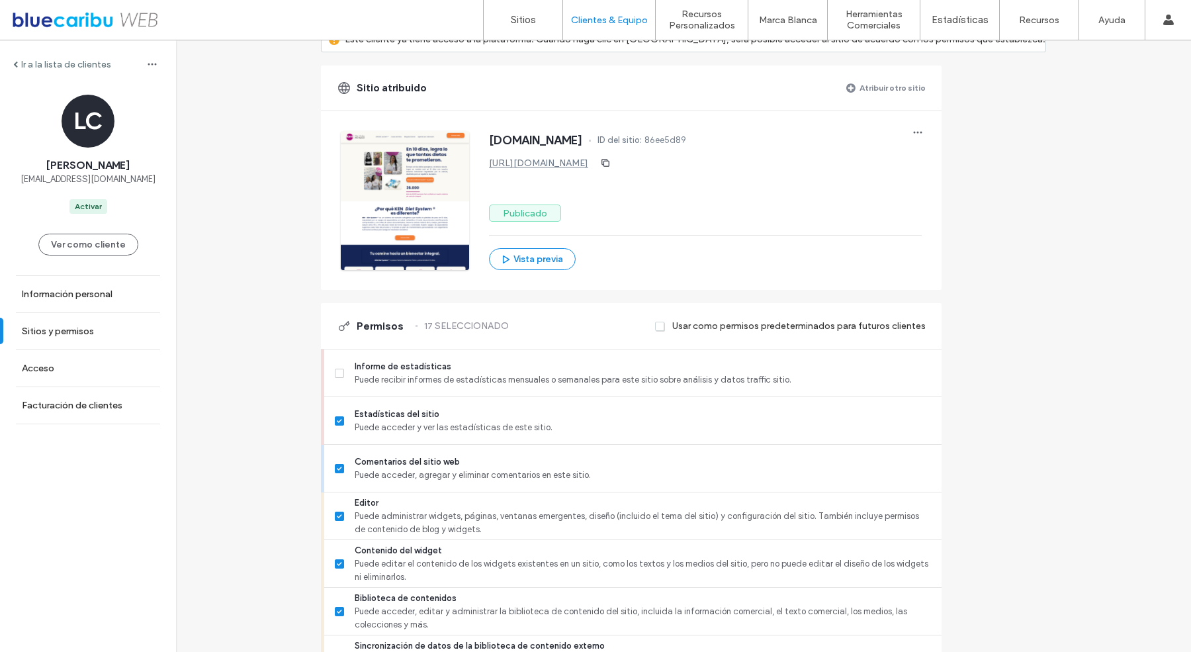
scroll to position [285, 0]
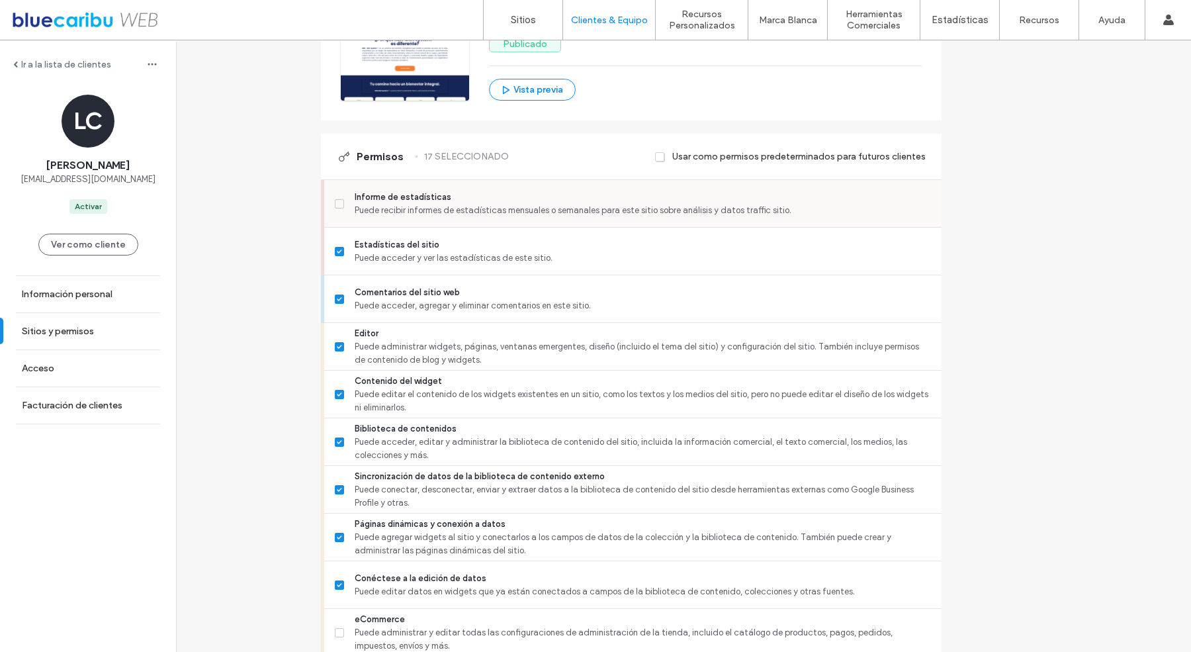
click at [344, 205] on span at bounding box center [339, 203] width 9 height 9
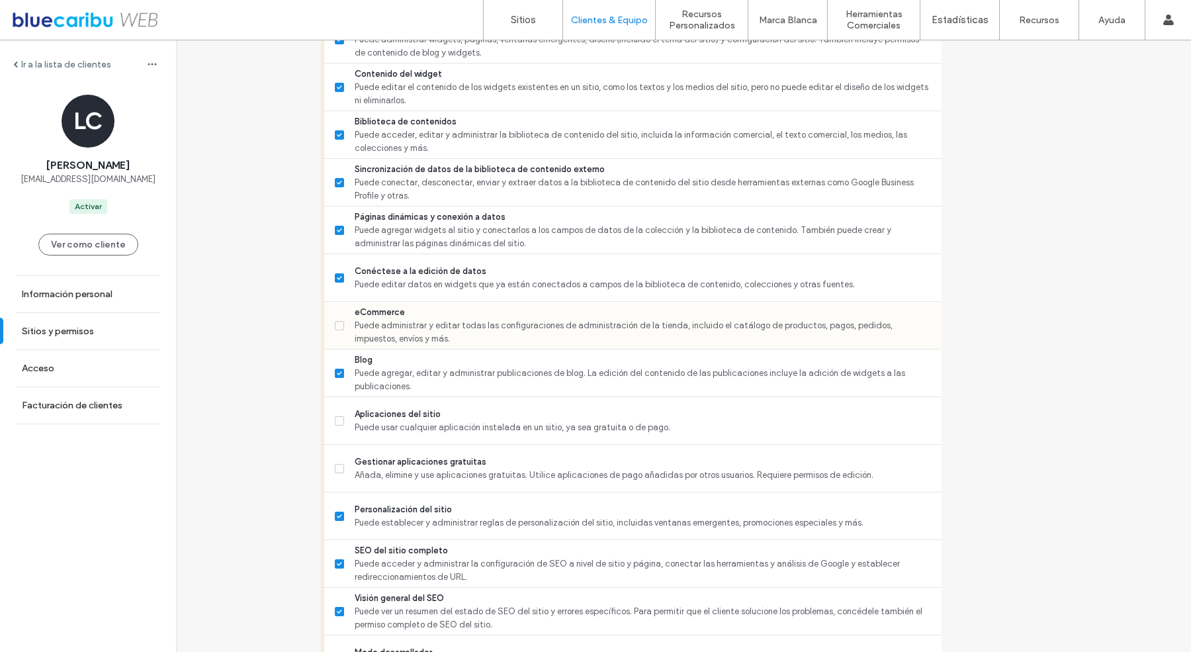
scroll to position [615, 0]
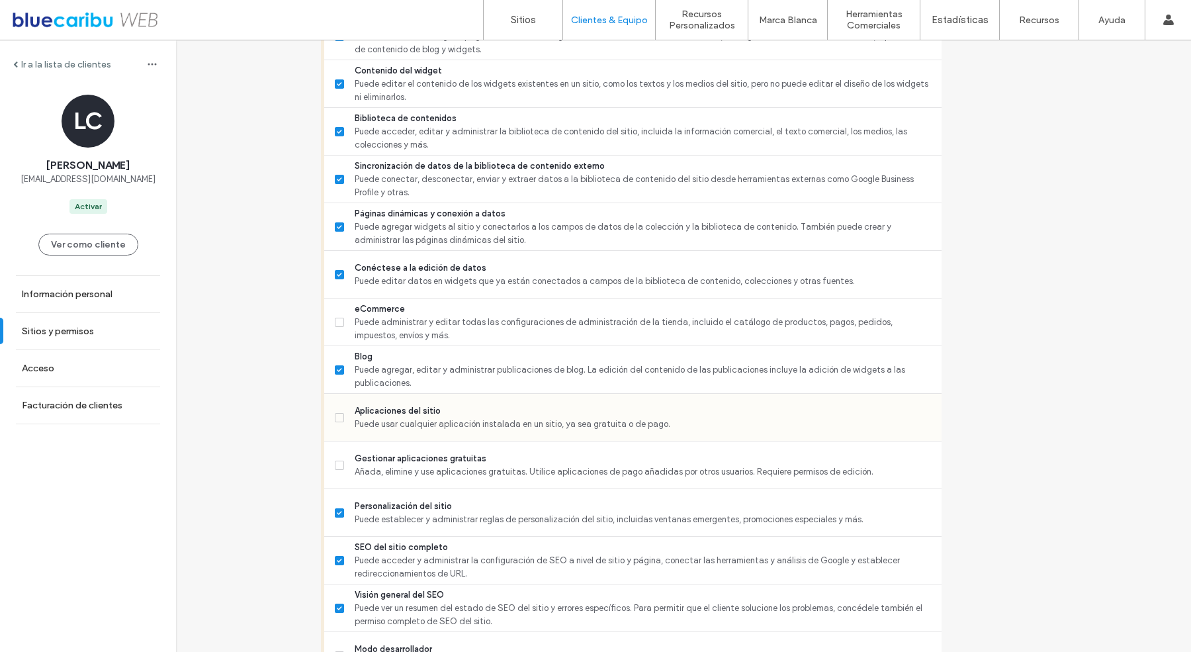
click at [342, 415] on icon at bounding box center [339, 417] width 5 height 4
click at [344, 466] on span at bounding box center [339, 464] width 9 height 9
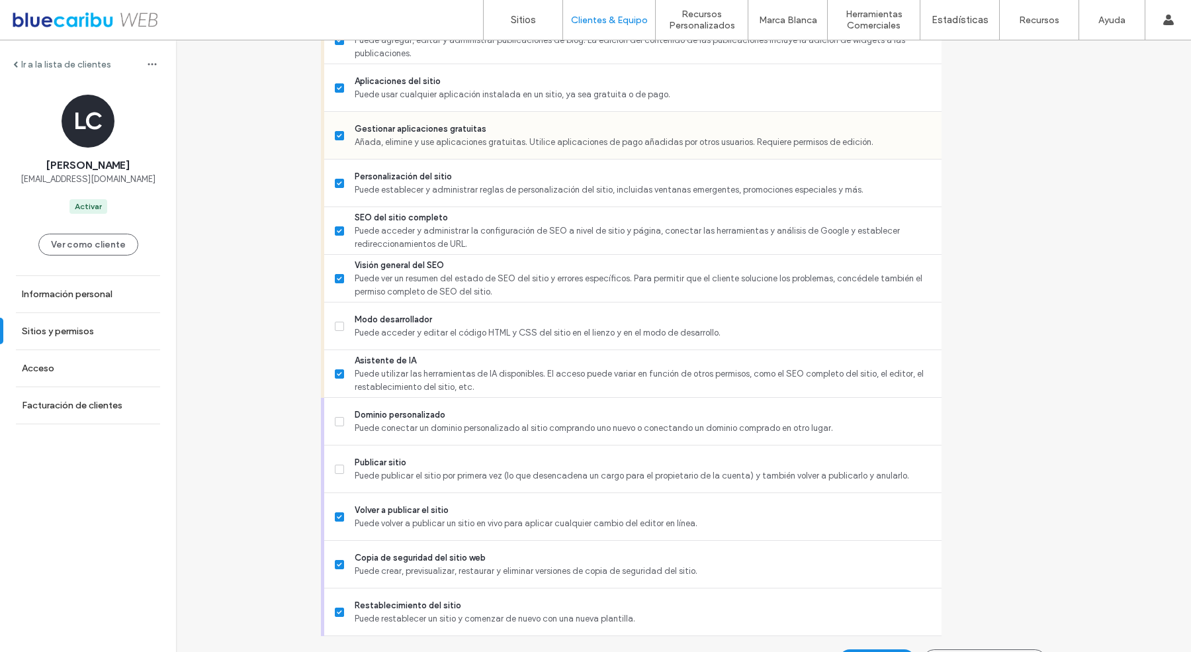
scroll to position [976, 0]
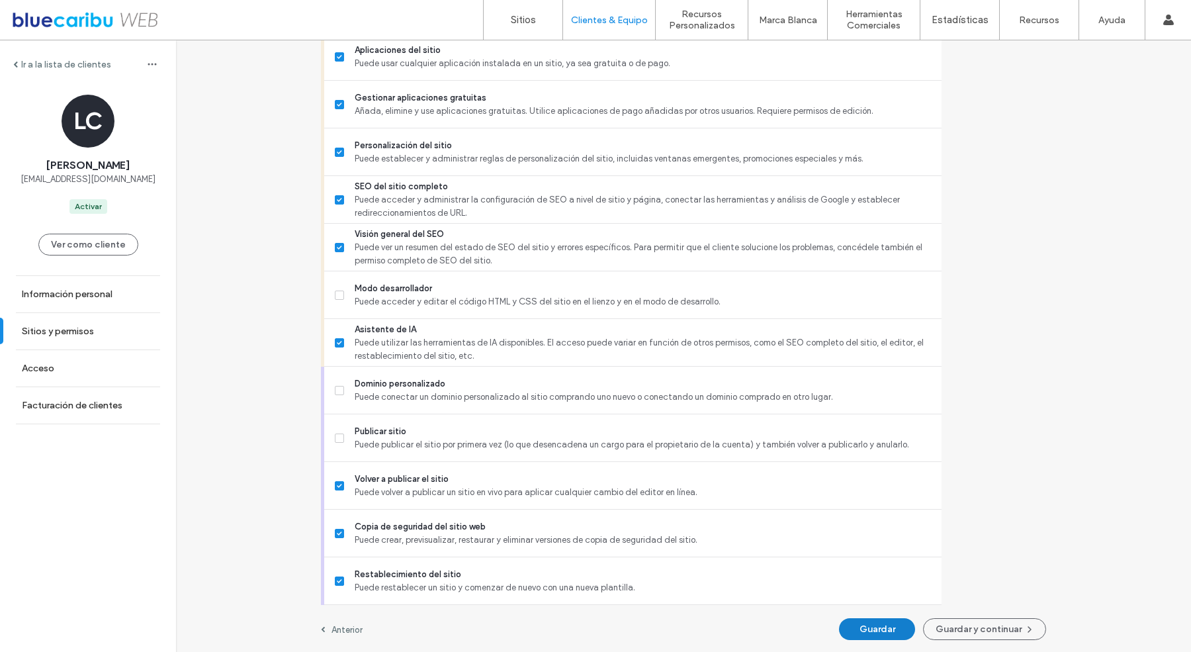
click at [857, 625] on button "Guardar" at bounding box center [877, 629] width 76 height 22
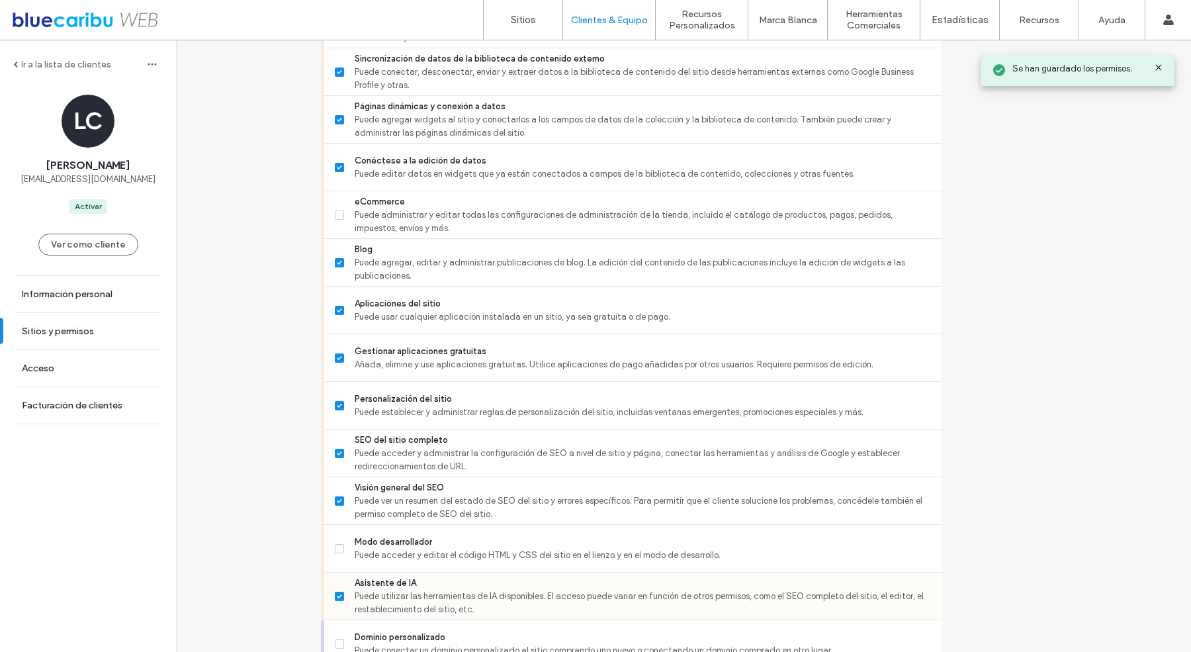
scroll to position [650, 0]
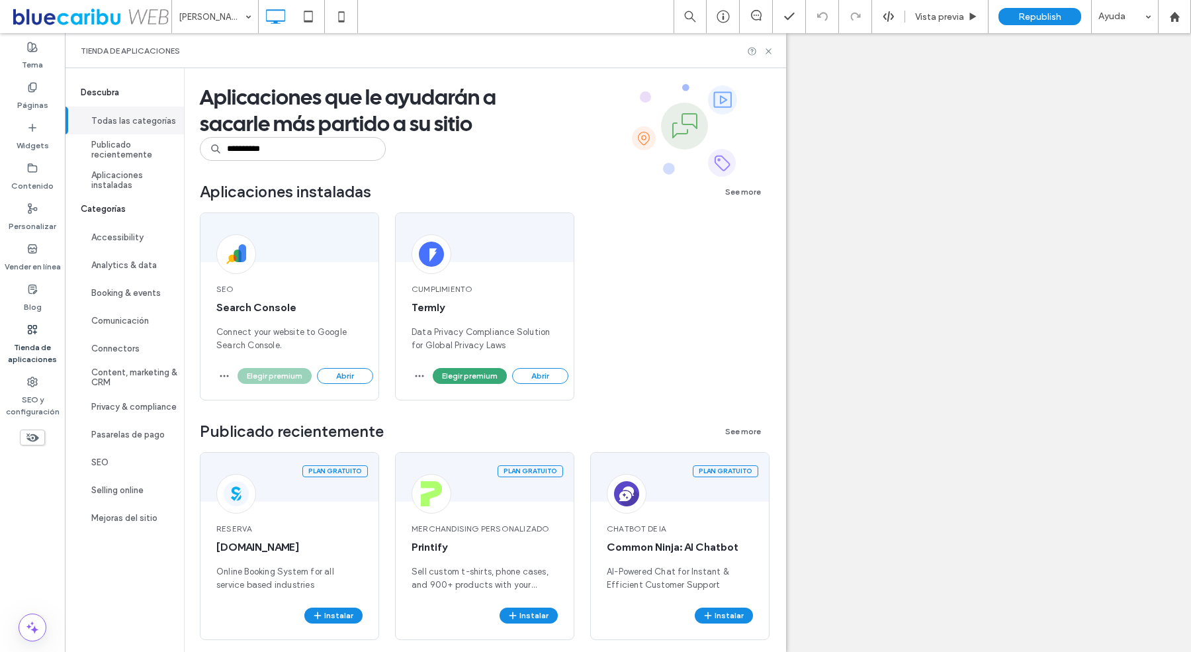
type input "**********"
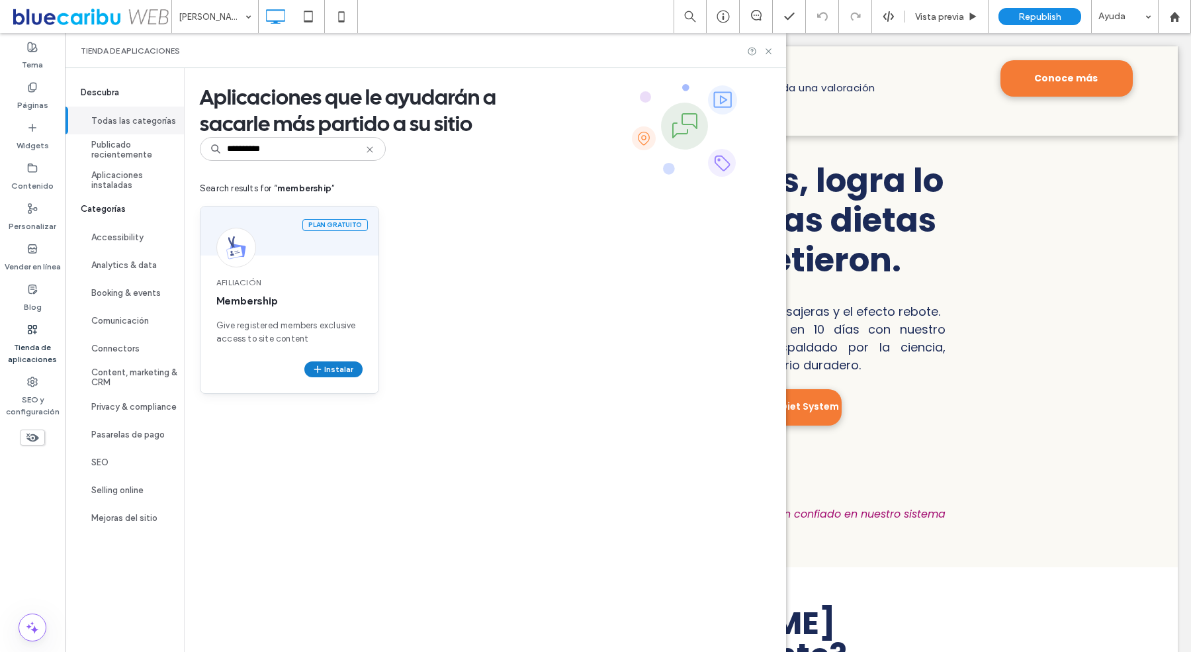
click at [339, 366] on button "Instalar" at bounding box center [333, 369] width 58 height 16
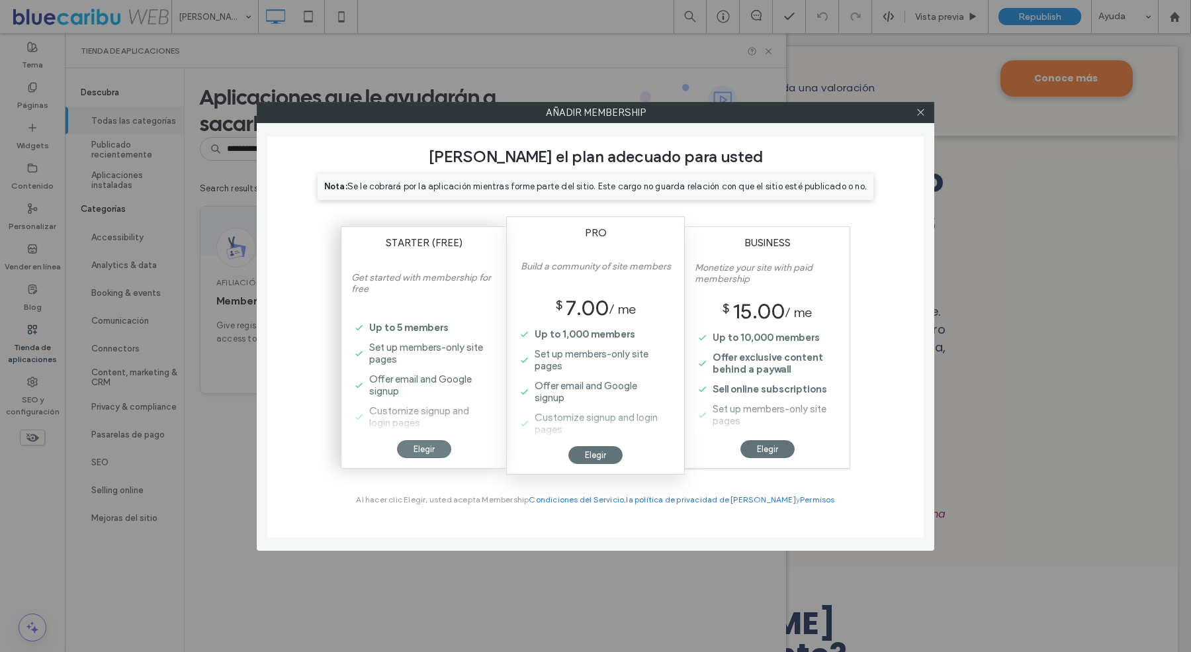
click at [416, 454] on div "Elegir" at bounding box center [424, 449] width 54 height 18
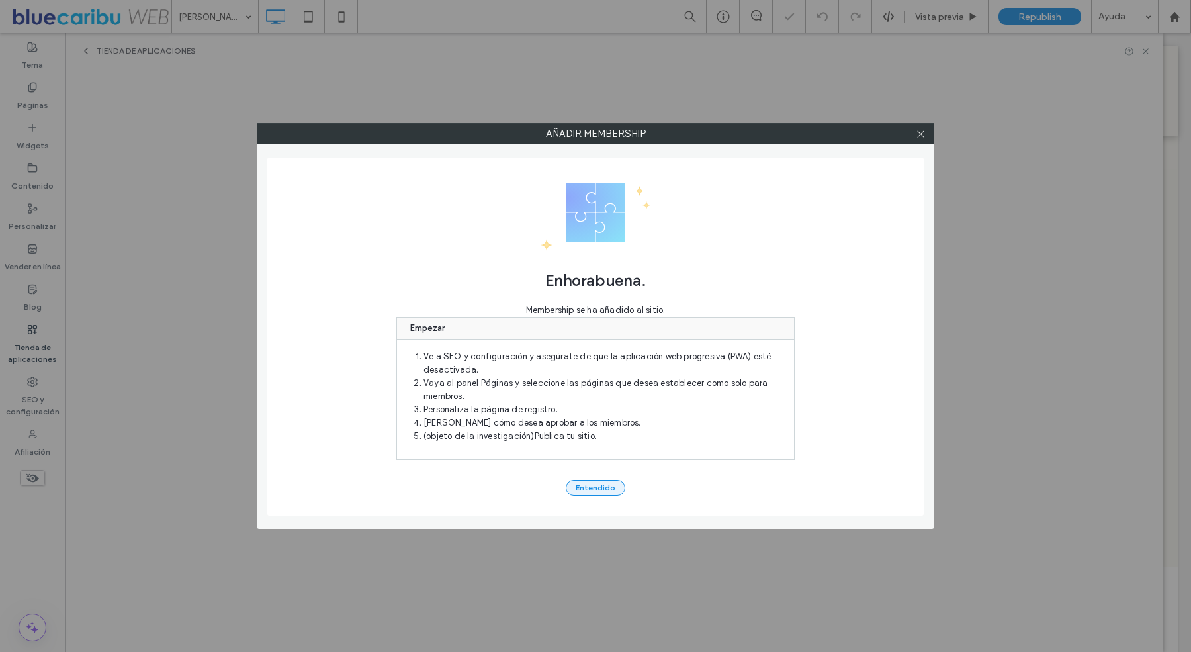
click at [597, 481] on button "Entendido" at bounding box center [596, 488] width 60 height 16
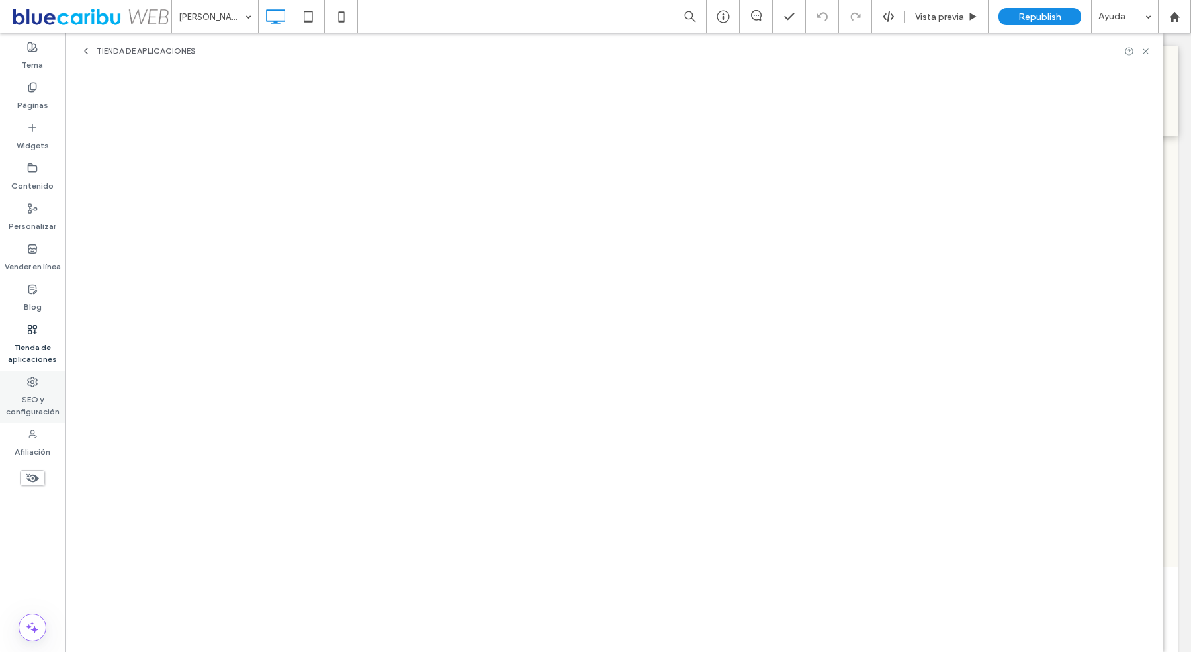
click at [30, 397] on label "SEO y configuración" at bounding box center [32, 402] width 65 height 30
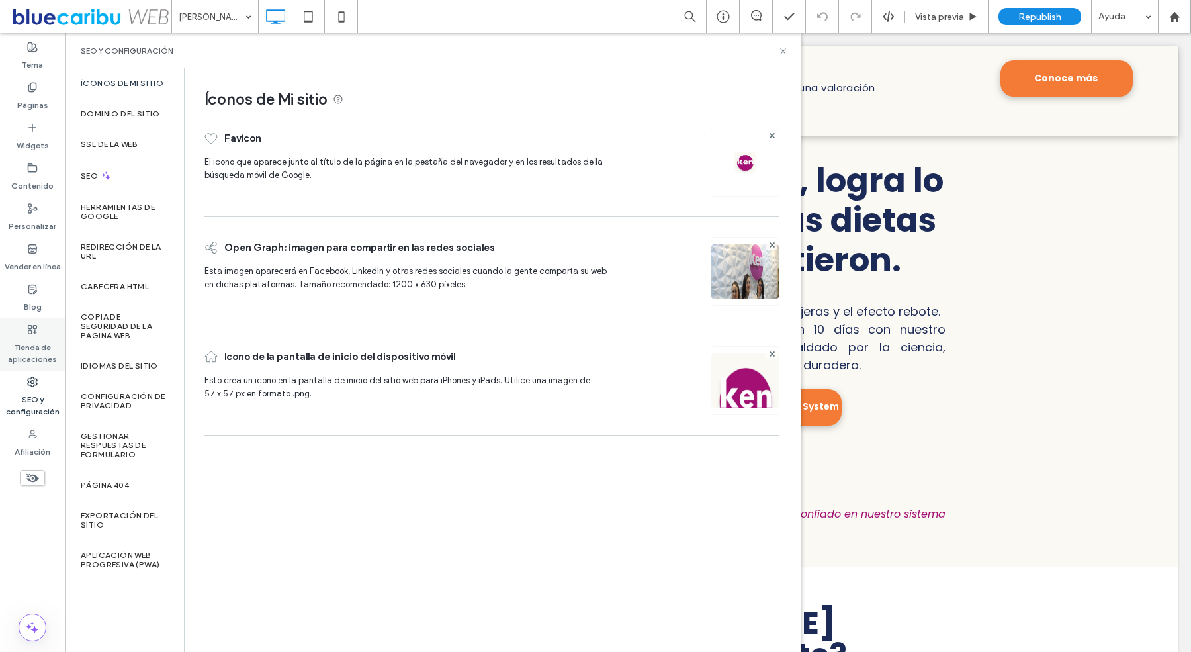
click at [32, 327] on icon at bounding box center [32, 329] width 11 height 11
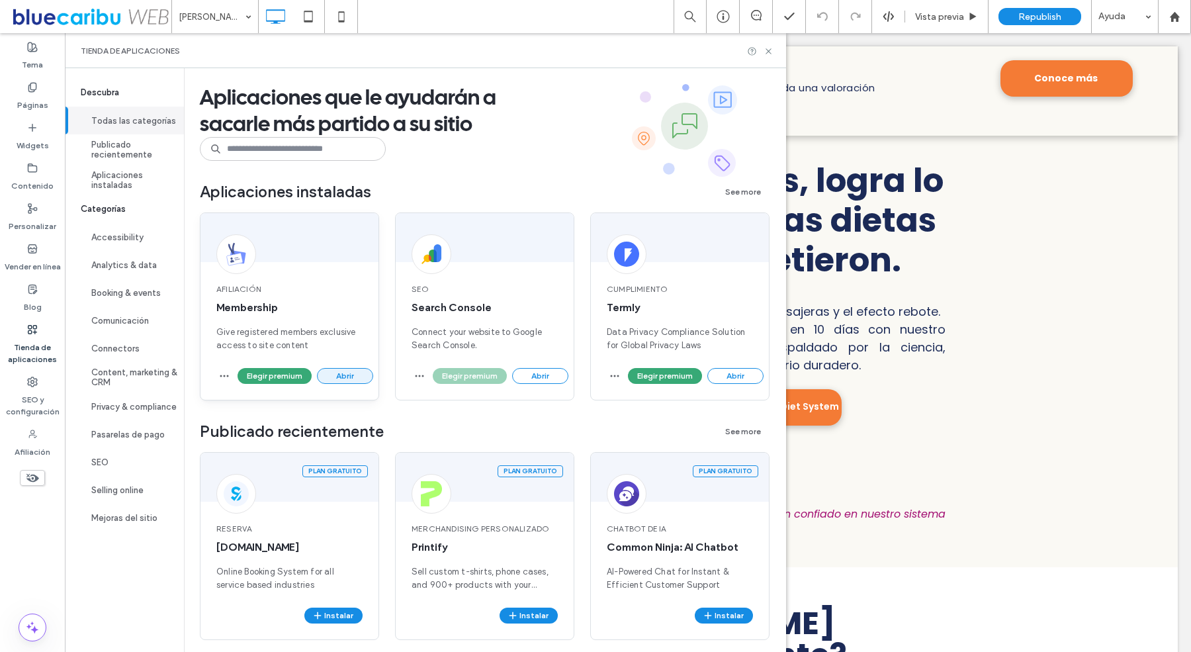
click at [352, 372] on button "Abrir" at bounding box center [345, 376] width 56 height 16
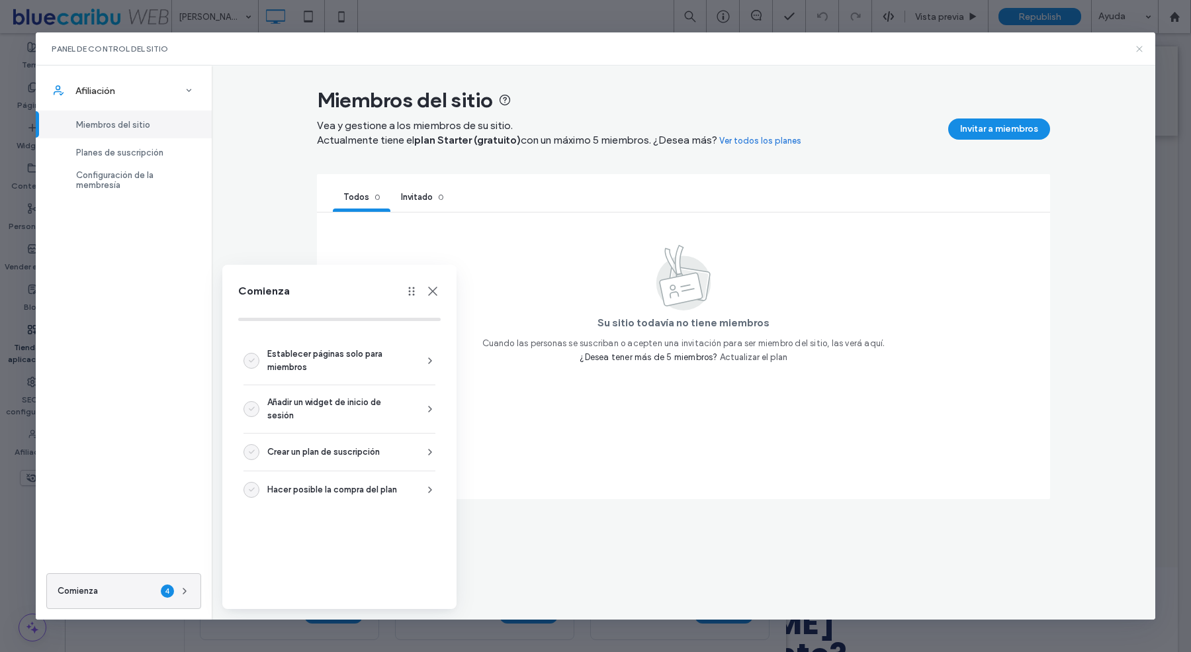
click at [1142, 46] on icon at bounding box center [1139, 49] width 11 height 11
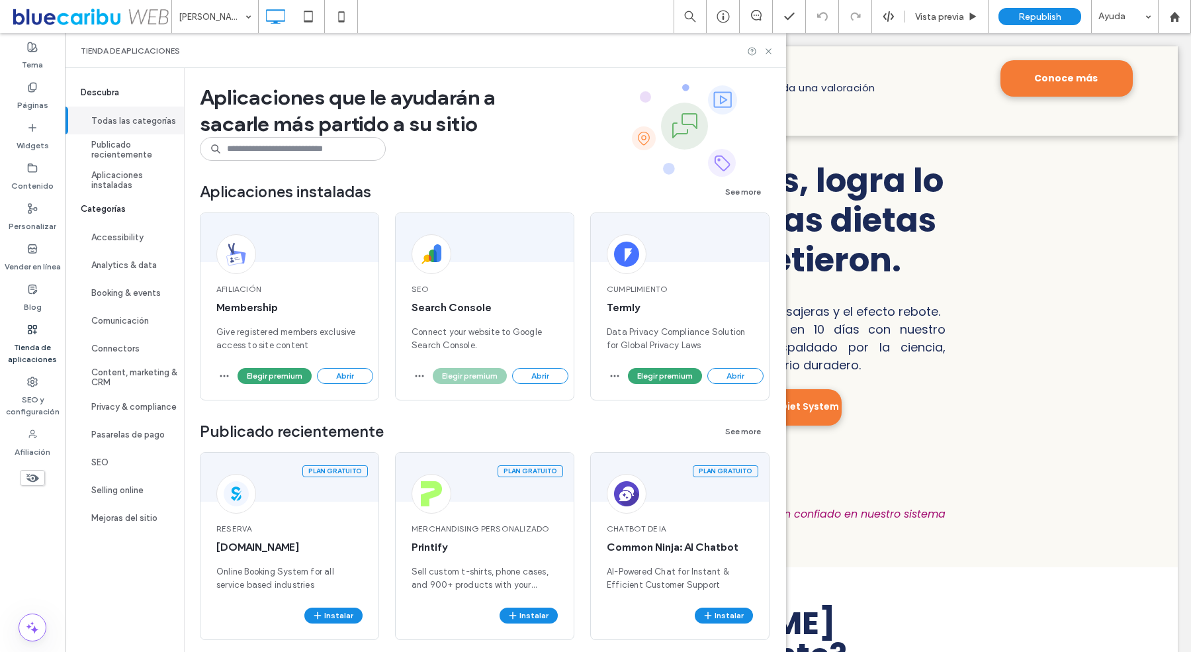
click at [18, 342] on label "Tienda de aplicaciones" at bounding box center [32, 350] width 65 height 30
click at [1179, 19] on div at bounding box center [1174, 16] width 32 height 11
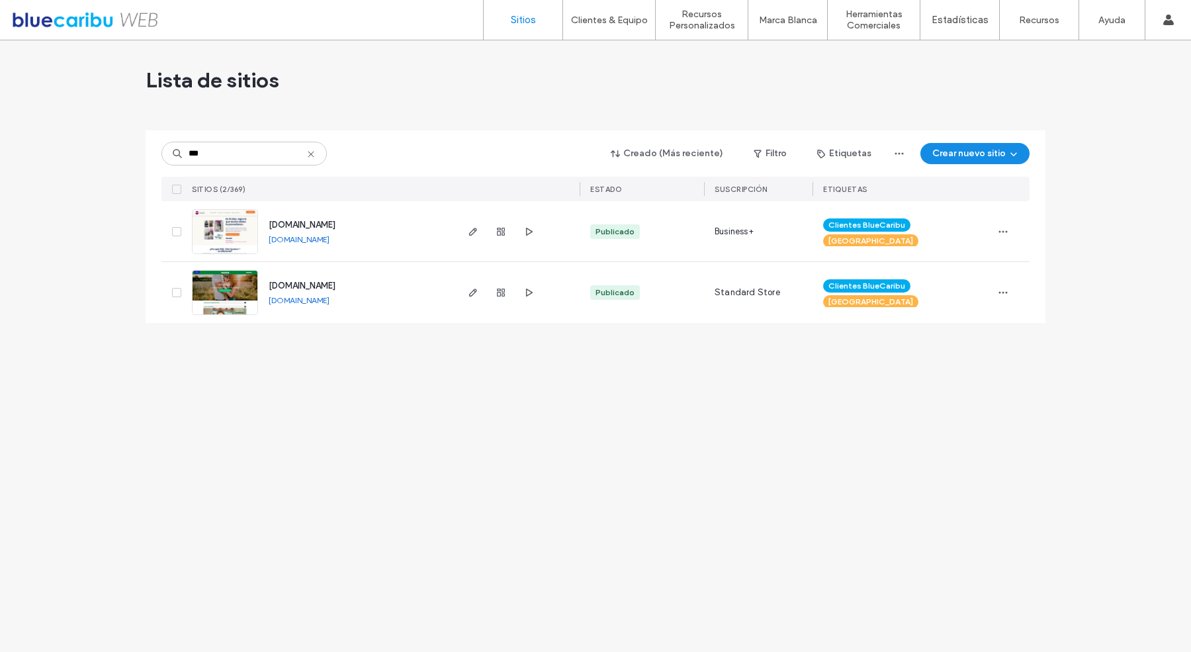
type input "***"
